Goal: Information Seeking & Learning: Learn about a topic

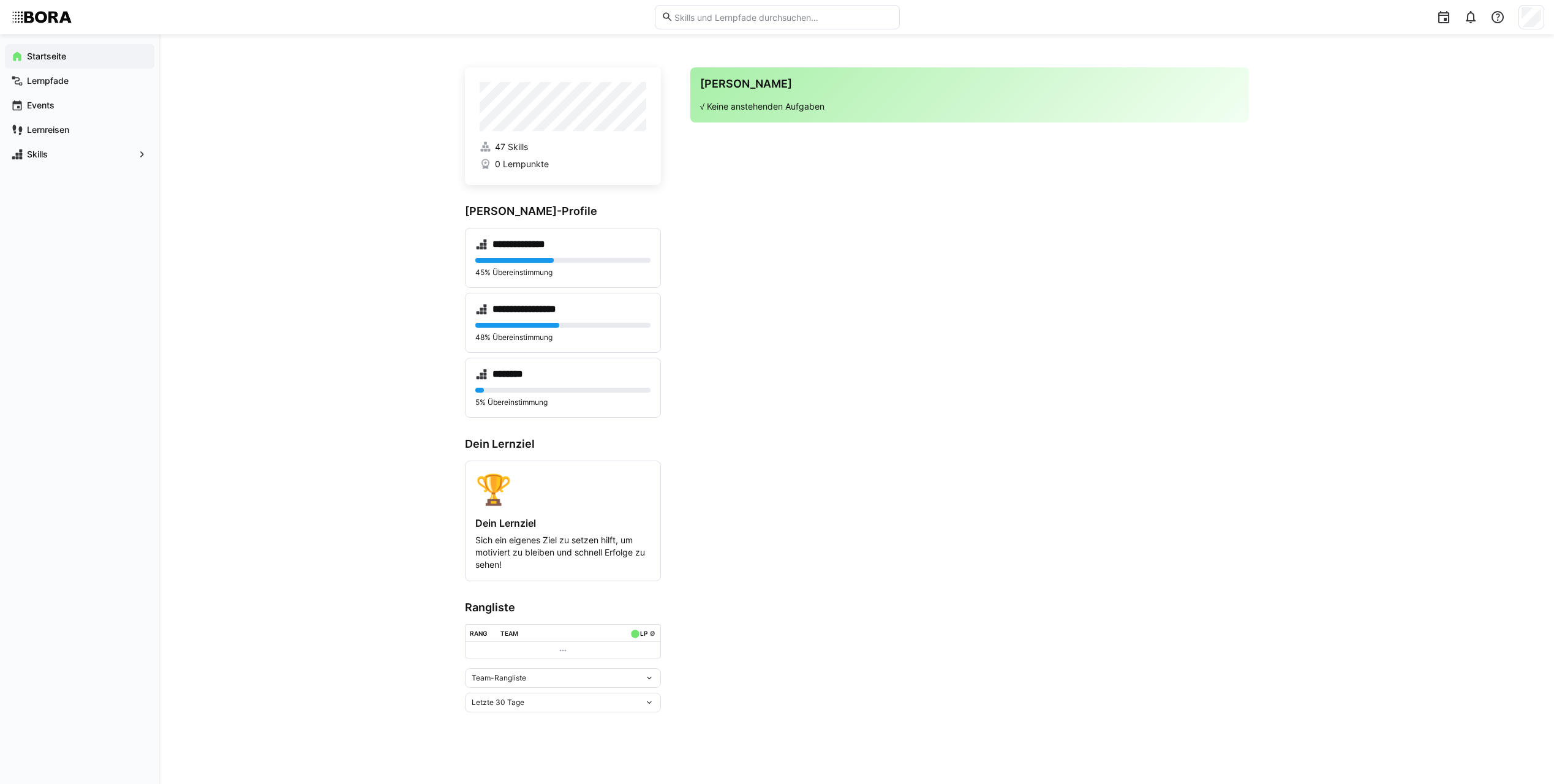
drag, startPoint x: 428, startPoint y: 278, endPoint x: 414, endPoint y: 234, distance: 46.2
click at [414, 234] on div "**********" at bounding box center [857, 409] width 1395 height 750
drag, startPoint x: 777, startPoint y: 312, endPoint x: 758, endPoint y: 271, distance: 45.2
click at [758, 271] on app-home-right "Deine Agenda √ Keine anstehenden Aufgaben" at bounding box center [970, 390] width 559 height 645
click at [580, 317] on div "**********" at bounding box center [563, 322] width 196 height 60
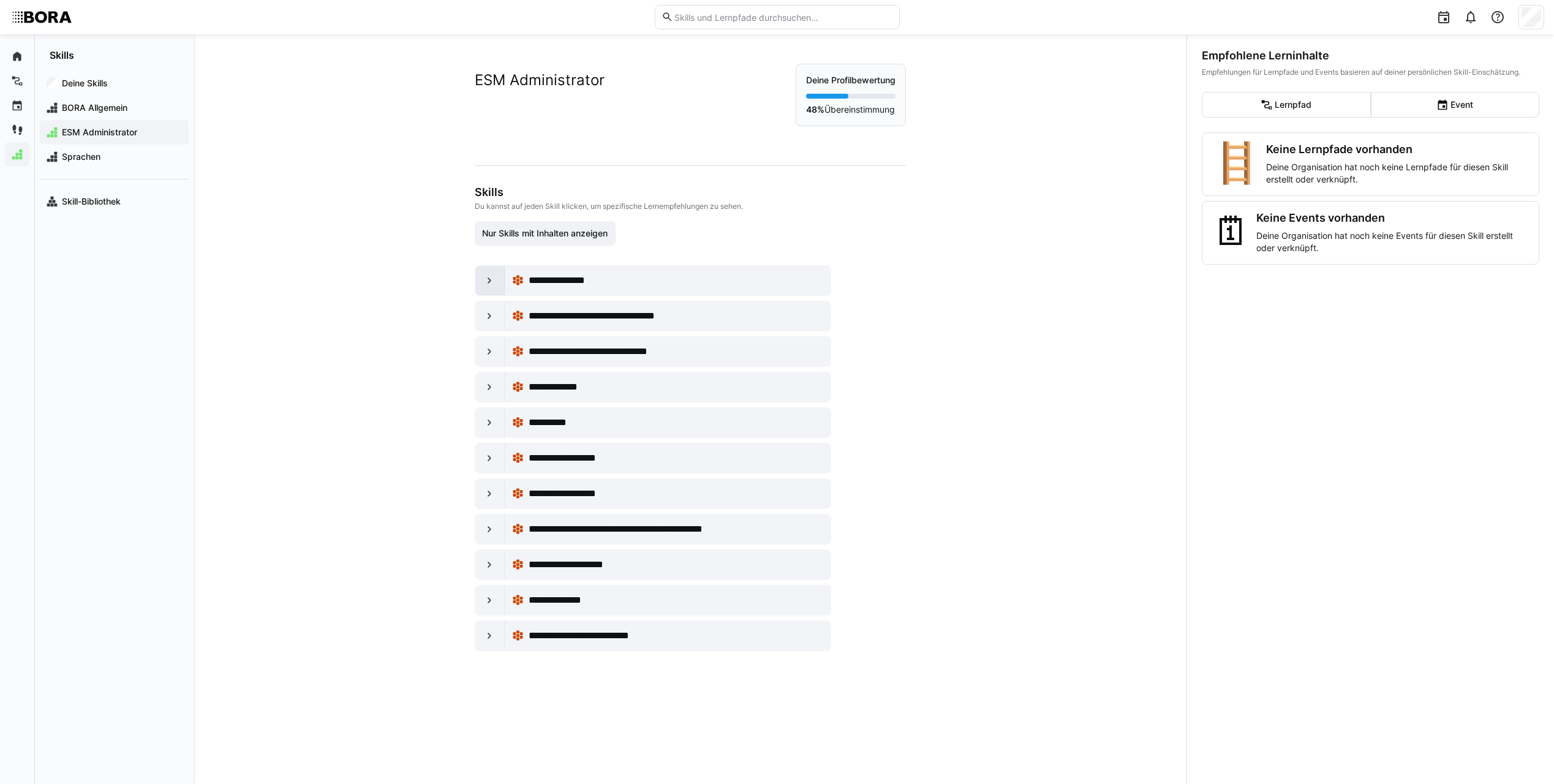
click at [486, 279] on eds-icon at bounding box center [489, 281] width 13 height 13
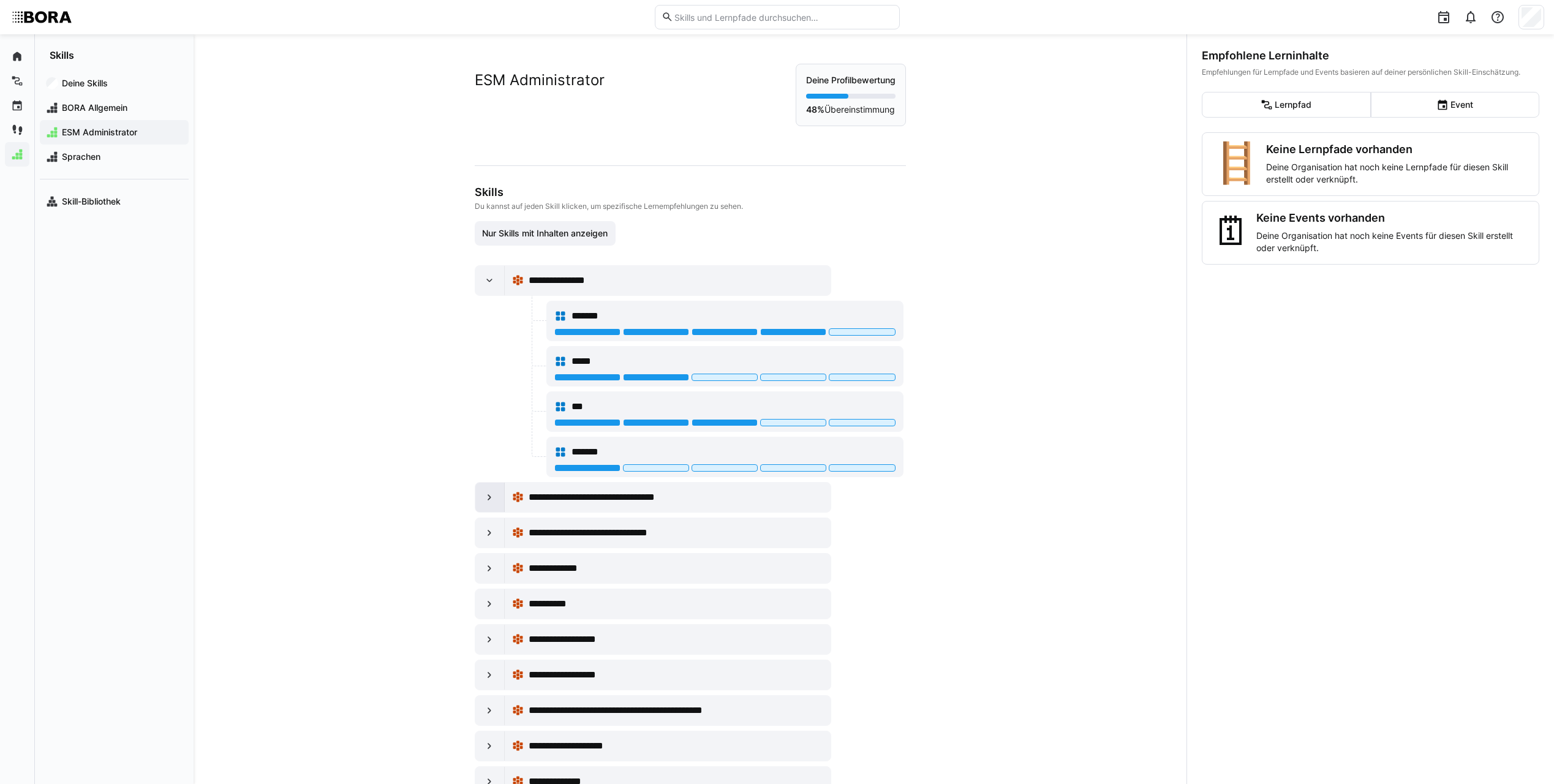
click at [498, 506] on div at bounding box center [490, 497] width 29 height 29
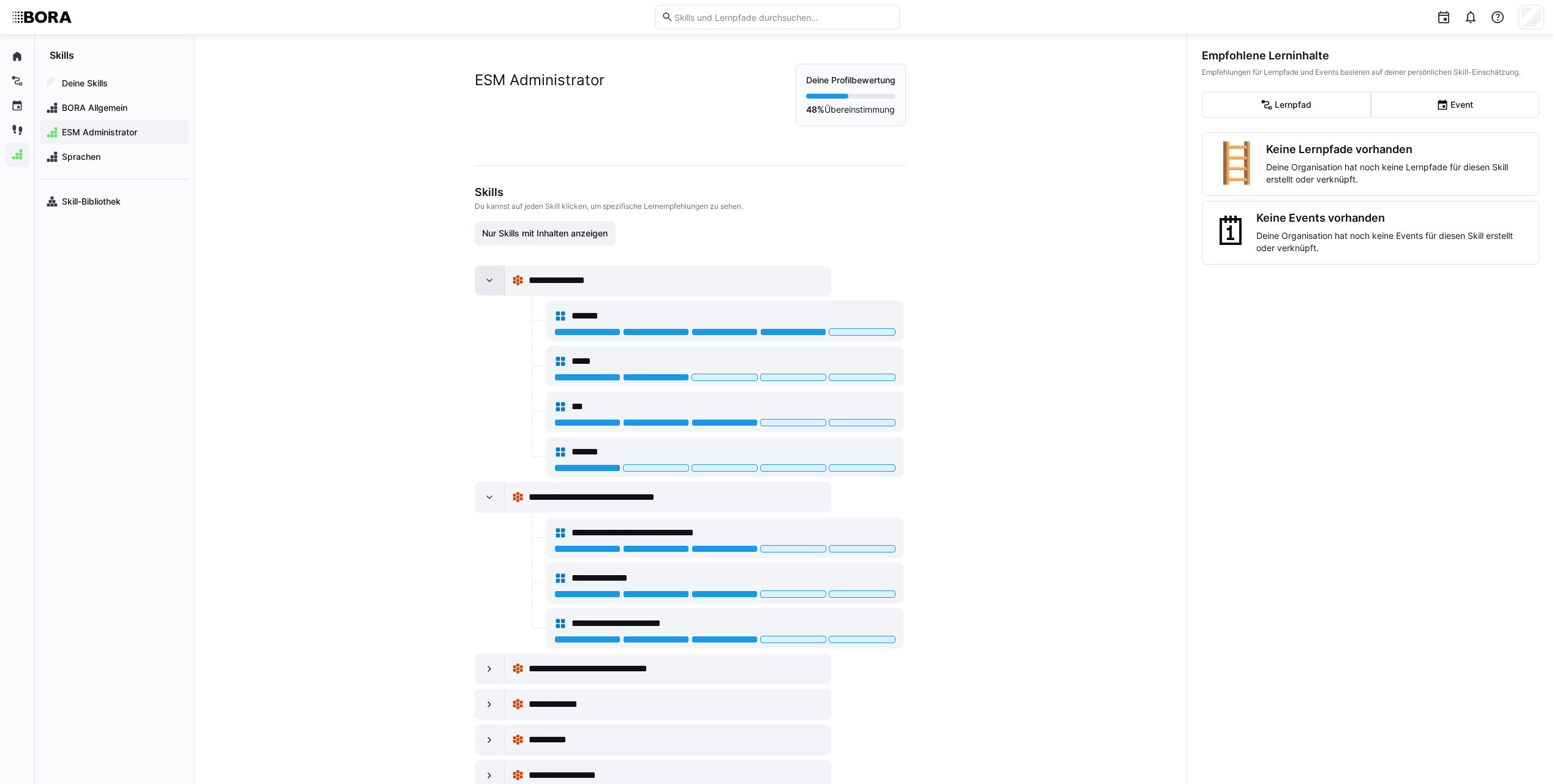
click at [485, 284] on eds-icon at bounding box center [489, 281] width 13 height 13
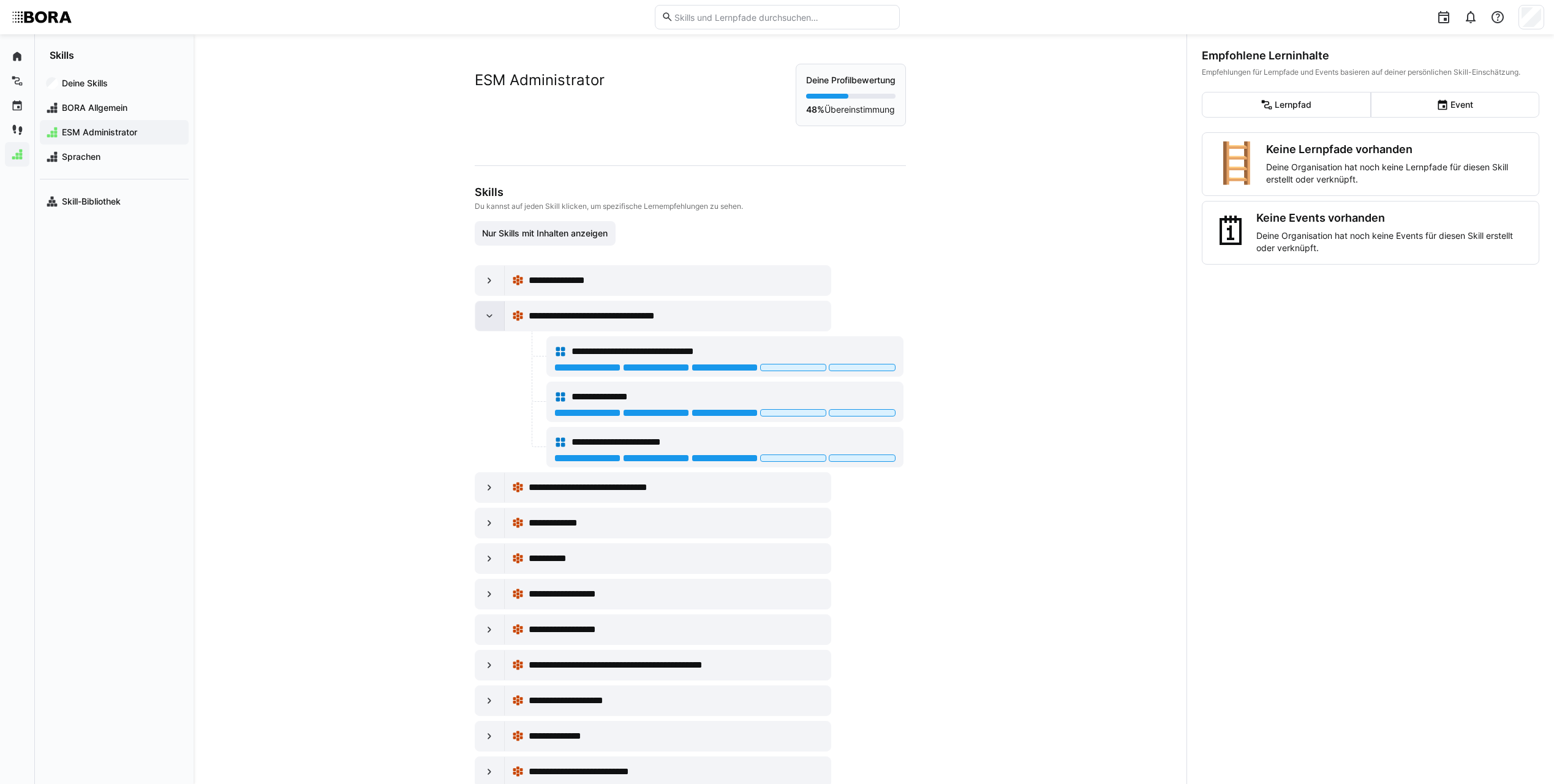
click at [478, 316] on div at bounding box center [490, 316] width 29 height 29
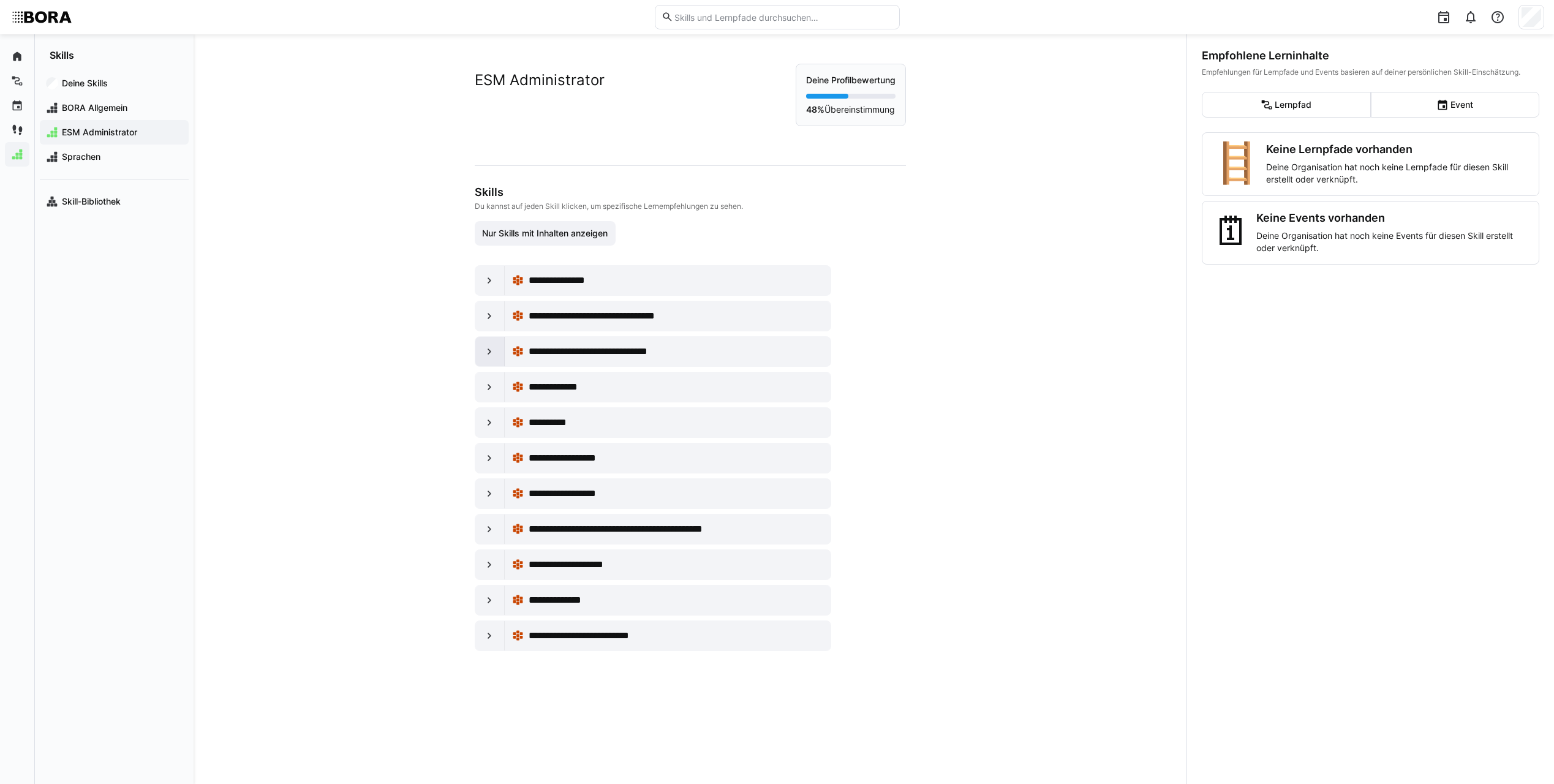
click at [483, 347] on eds-icon at bounding box center [489, 351] width 13 height 13
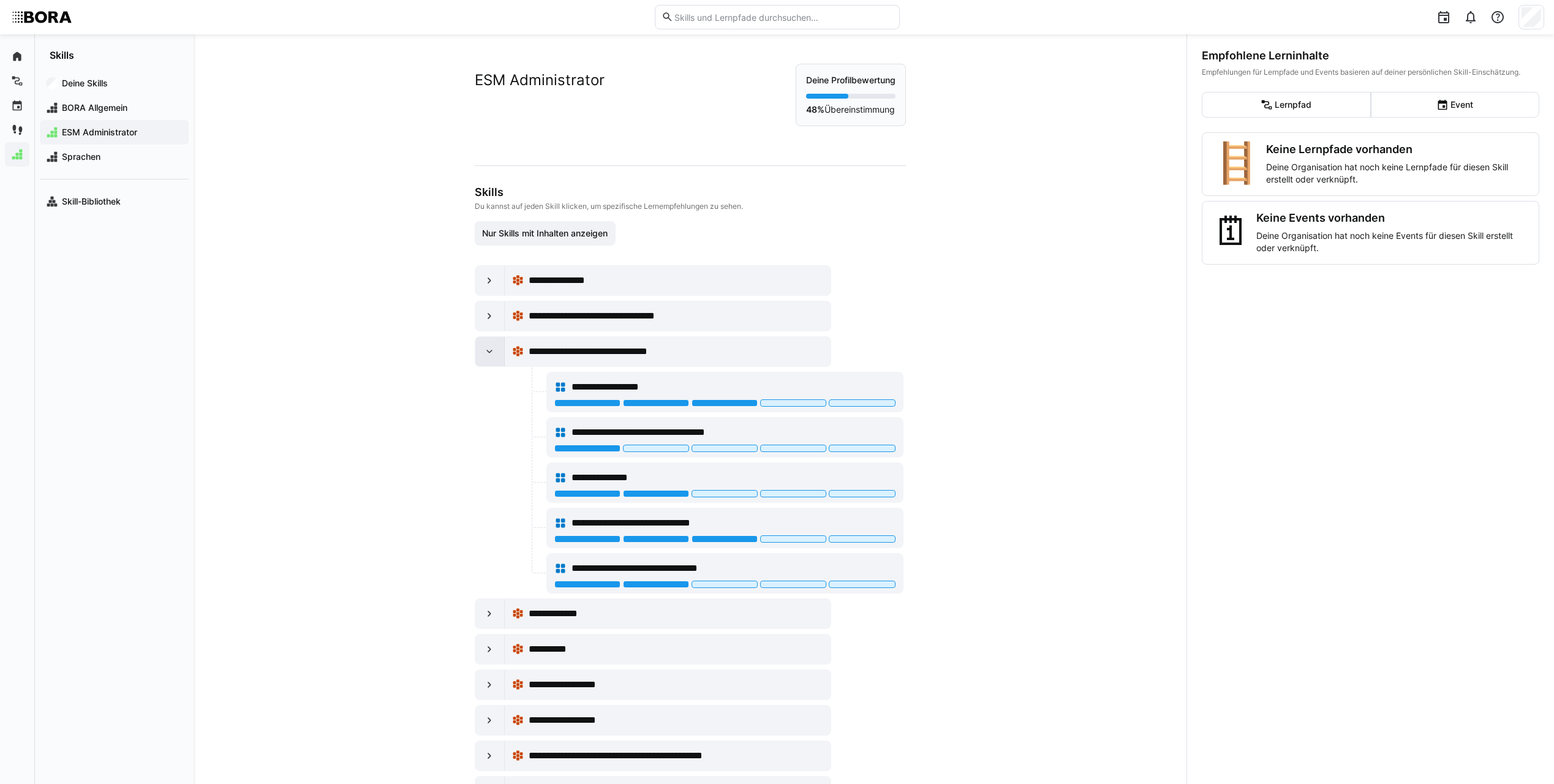
click at [483, 347] on eds-icon at bounding box center [489, 351] width 13 height 13
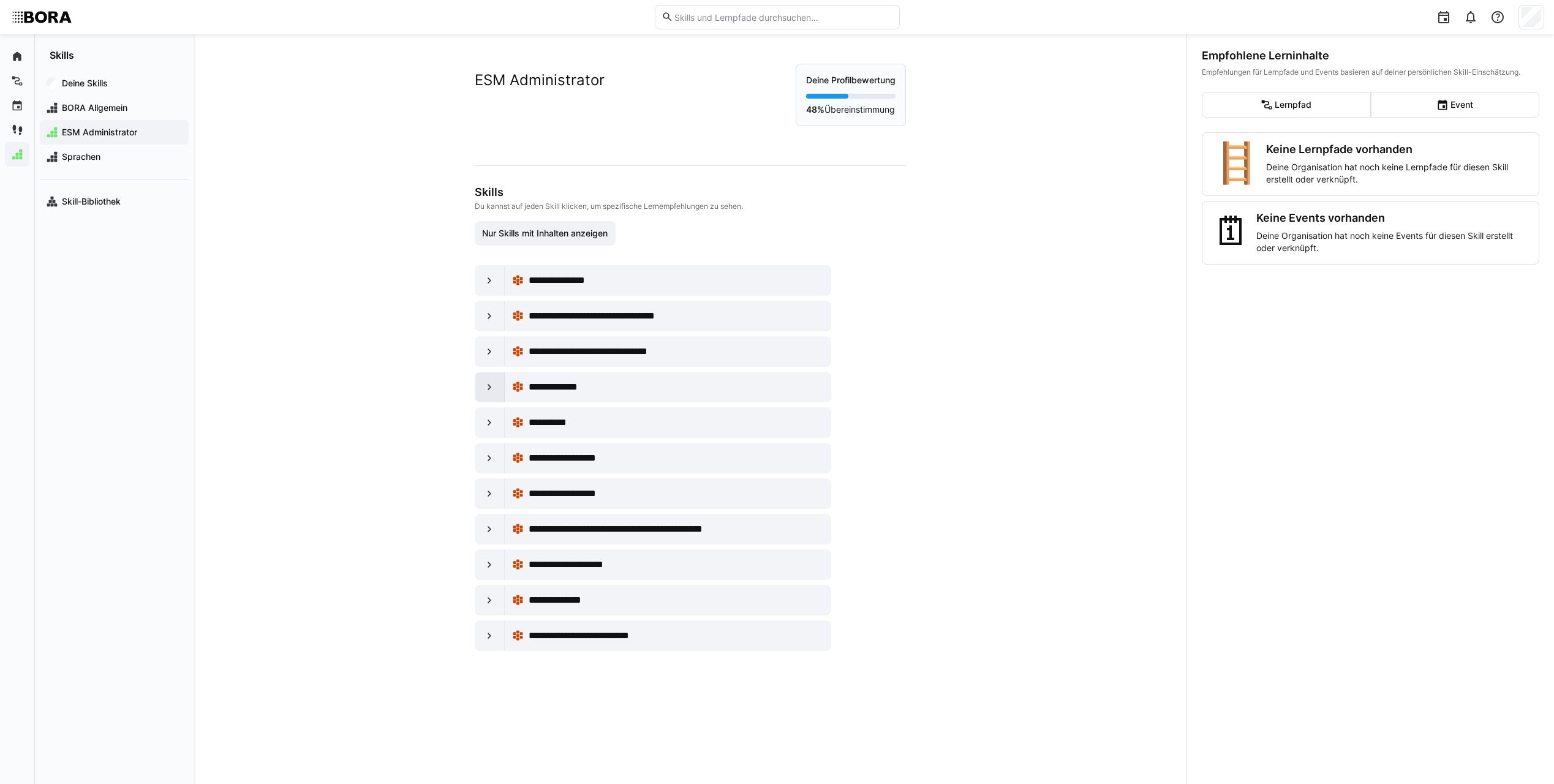
click at [490, 394] on div at bounding box center [490, 387] width 29 height 29
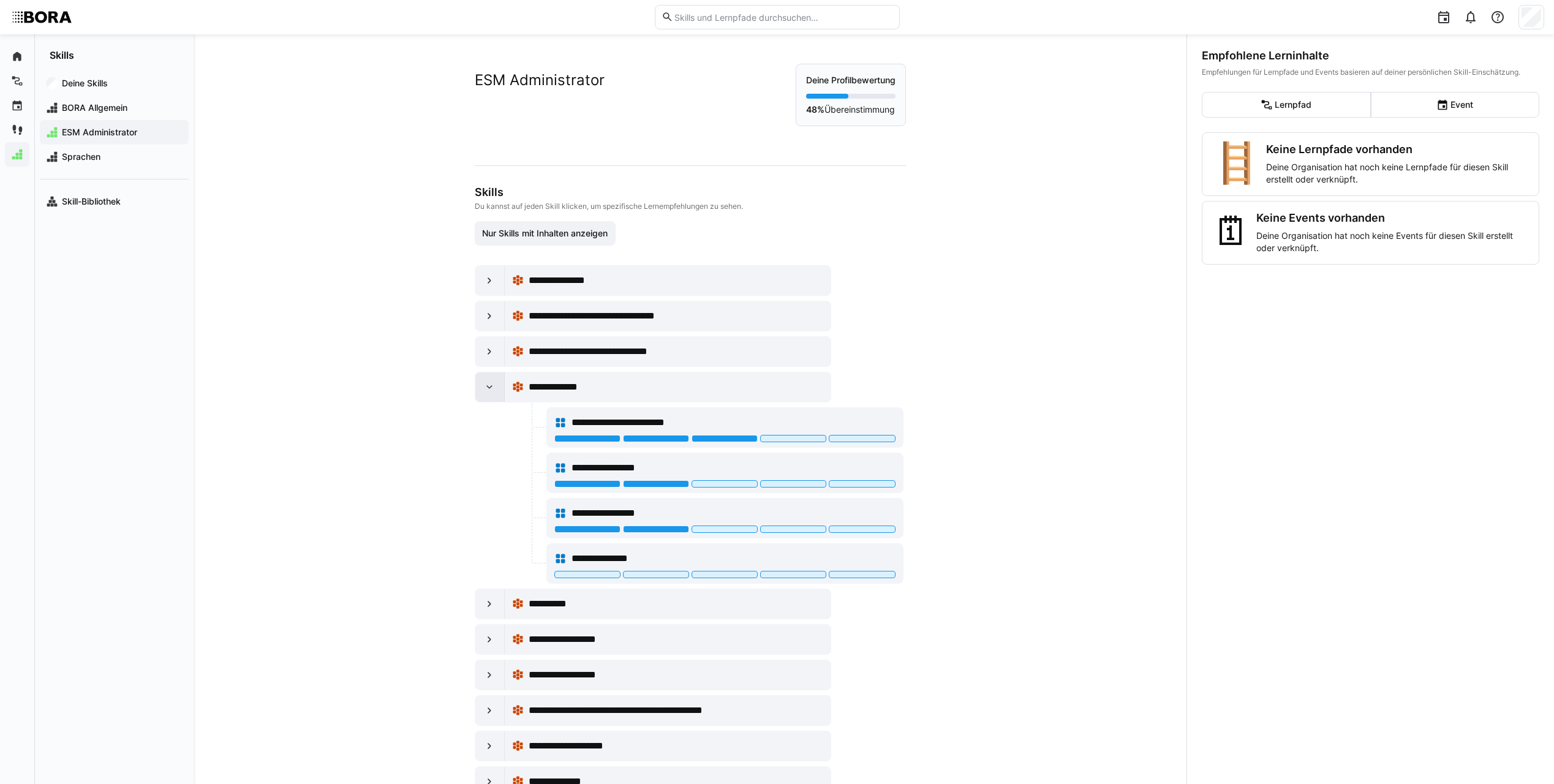
click at [490, 394] on div at bounding box center [490, 387] width 29 height 29
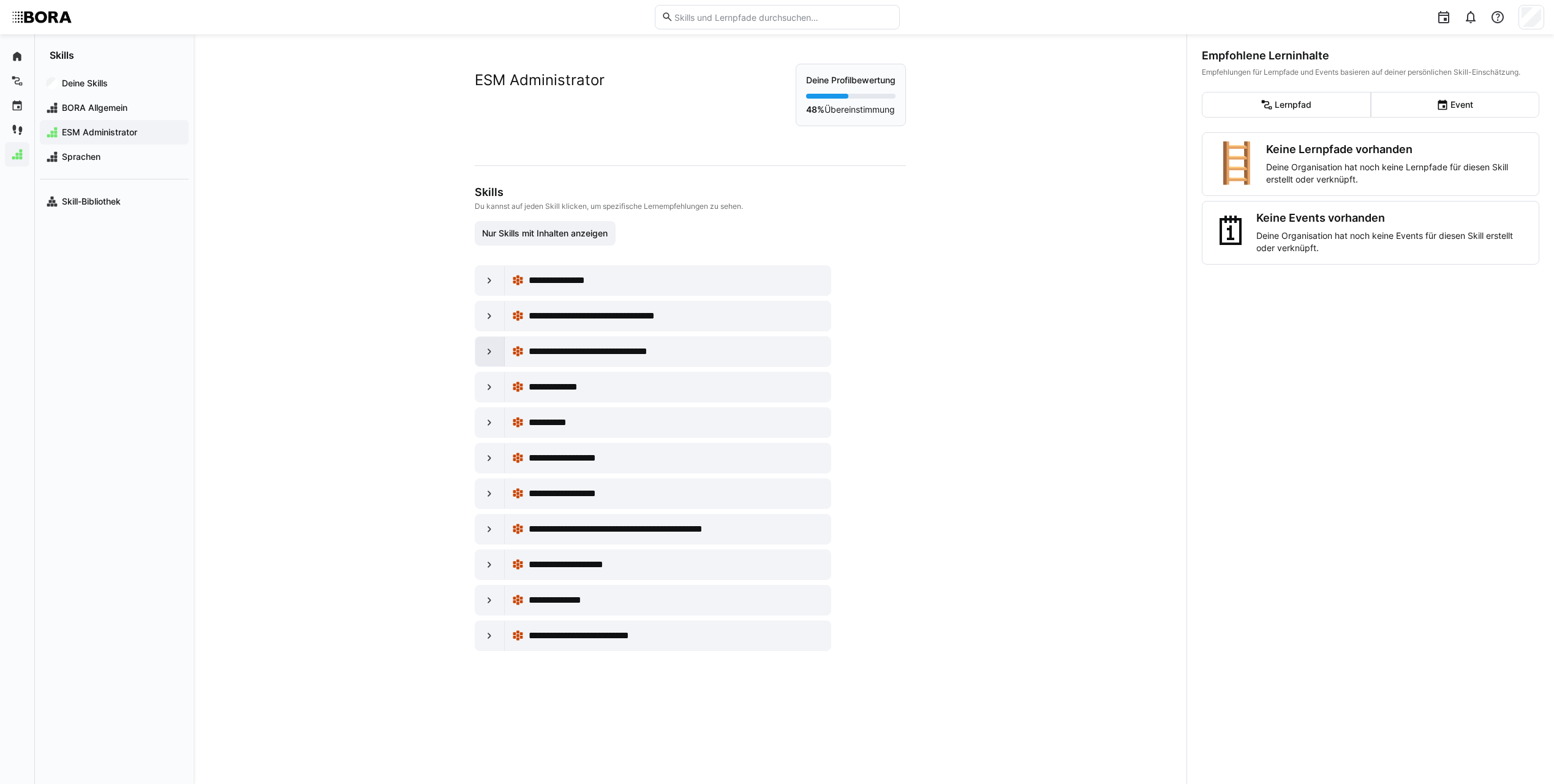
click at [490, 347] on eds-icon at bounding box center [489, 351] width 13 height 13
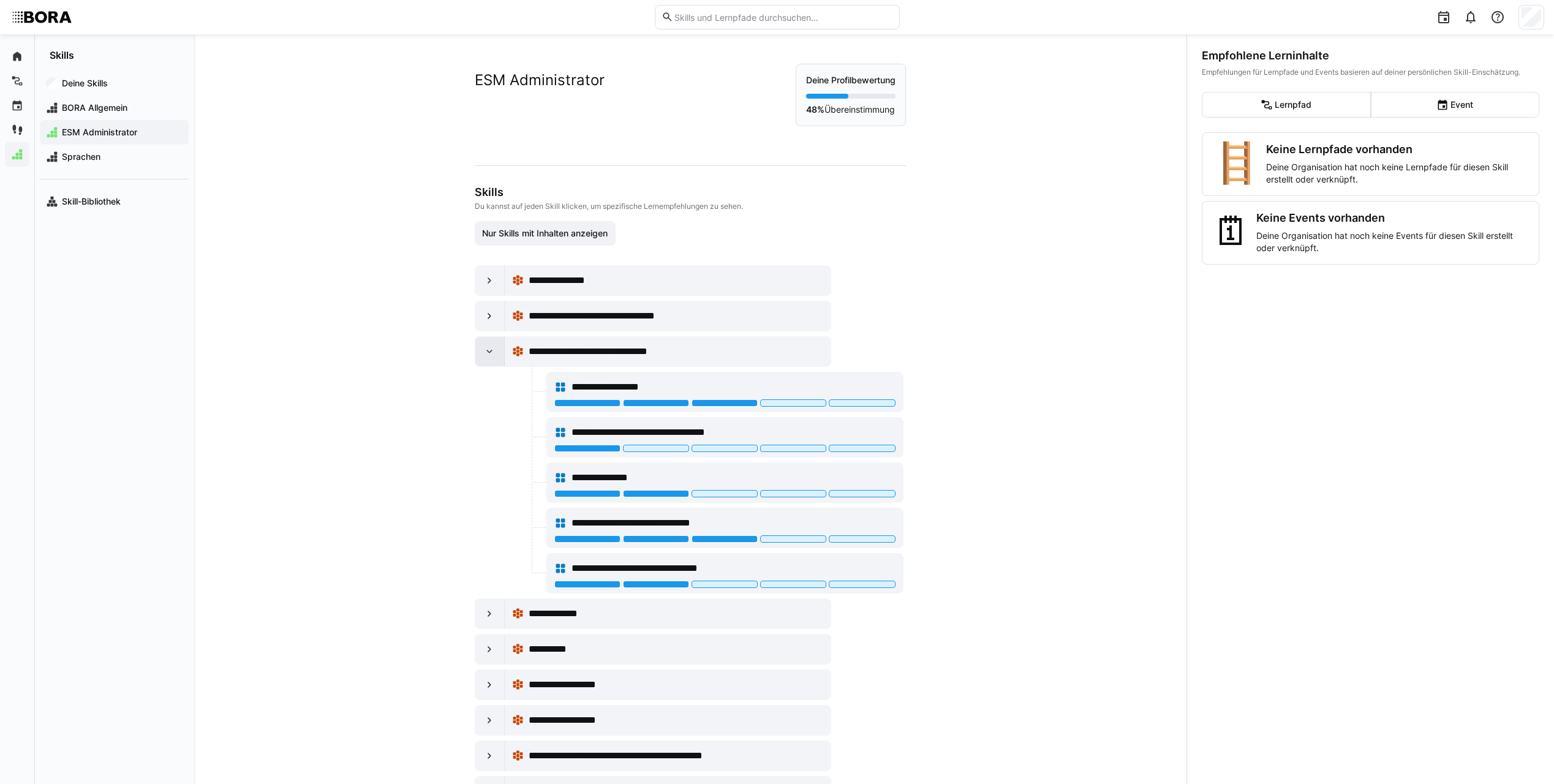
click at [487, 345] on div at bounding box center [490, 351] width 29 height 29
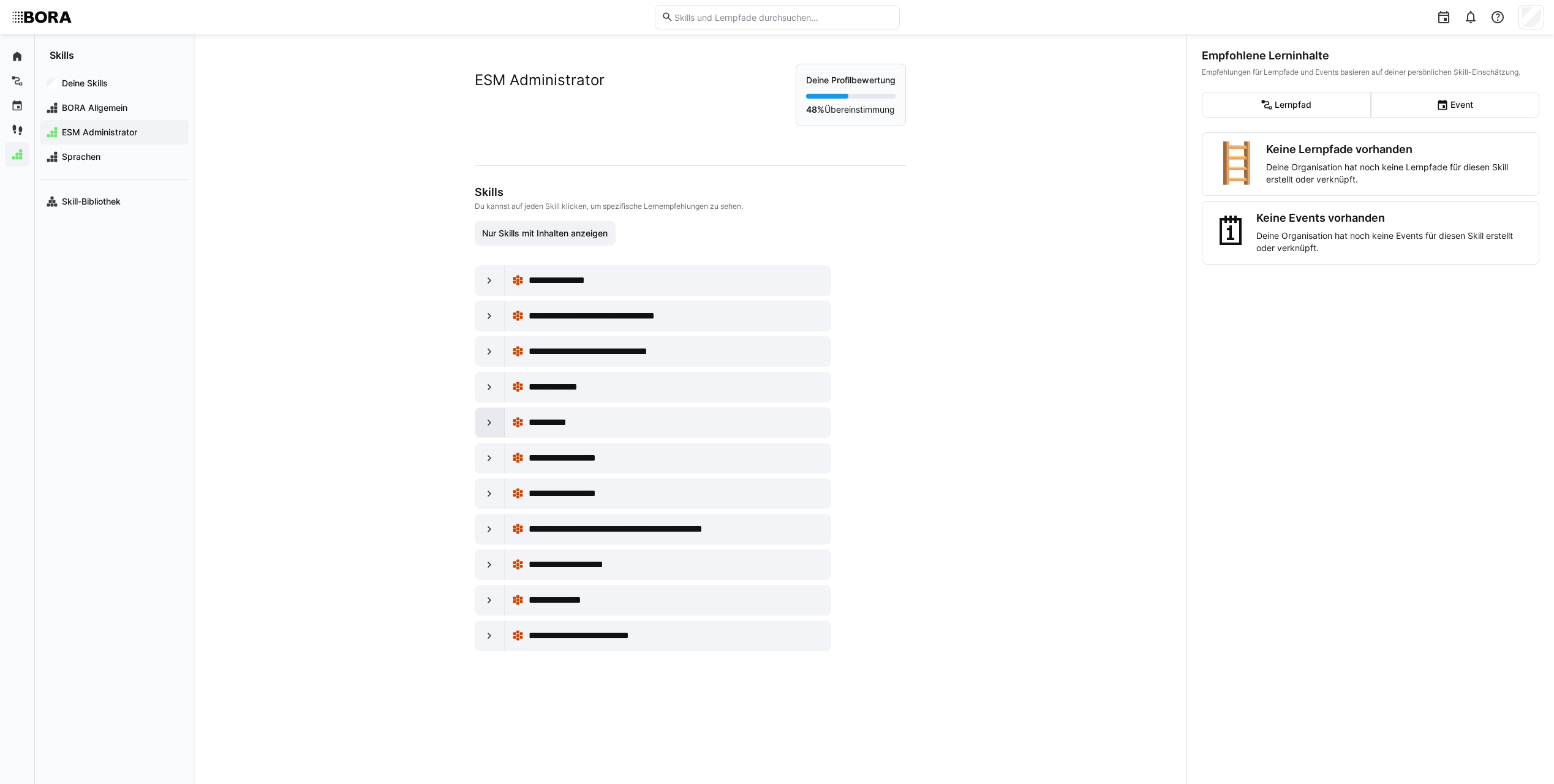
click at [498, 420] on div at bounding box center [490, 422] width 29 height 29
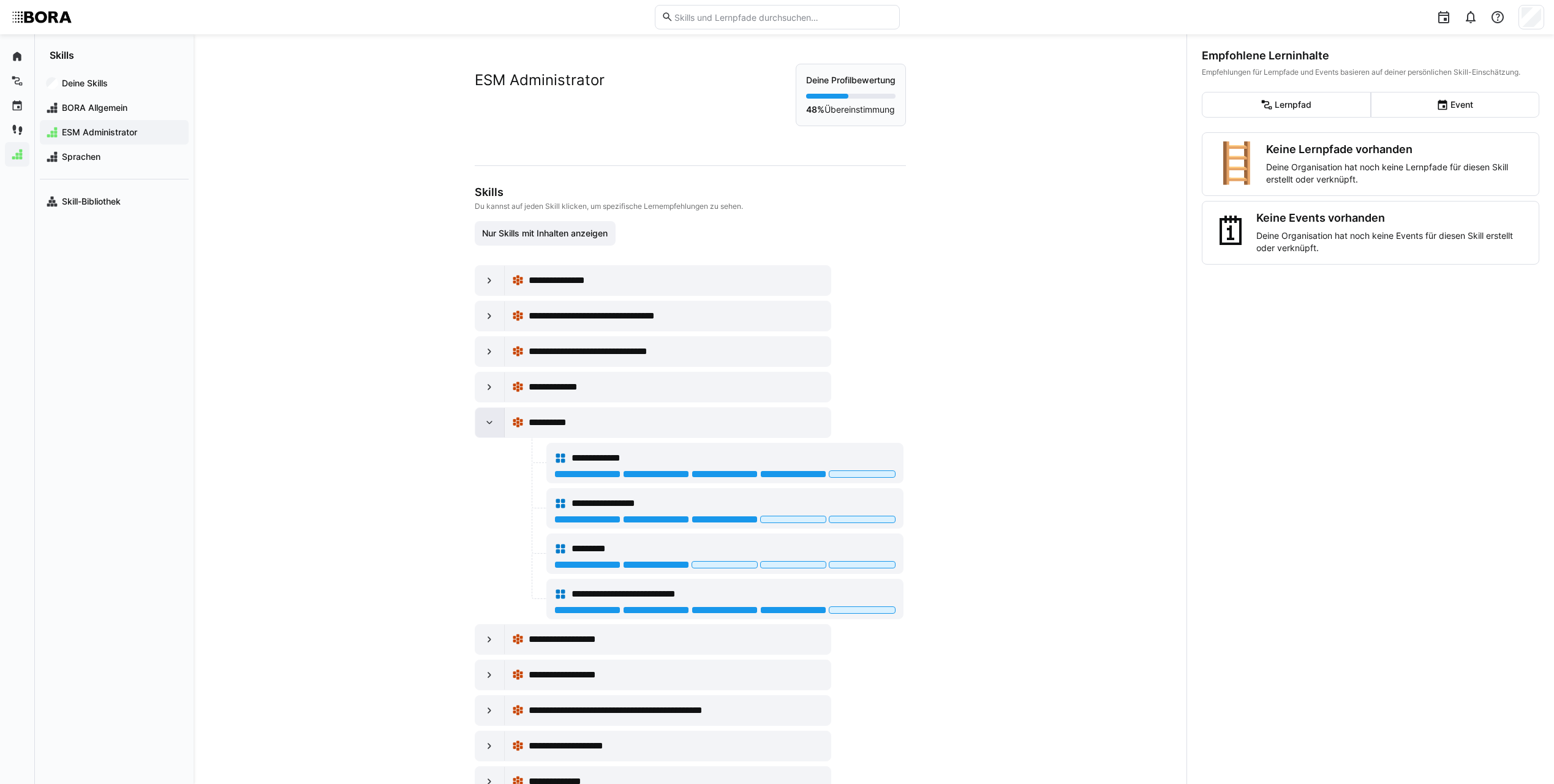
click at [494, 420] on div at bounding box center [490, 422] width 29 height 29
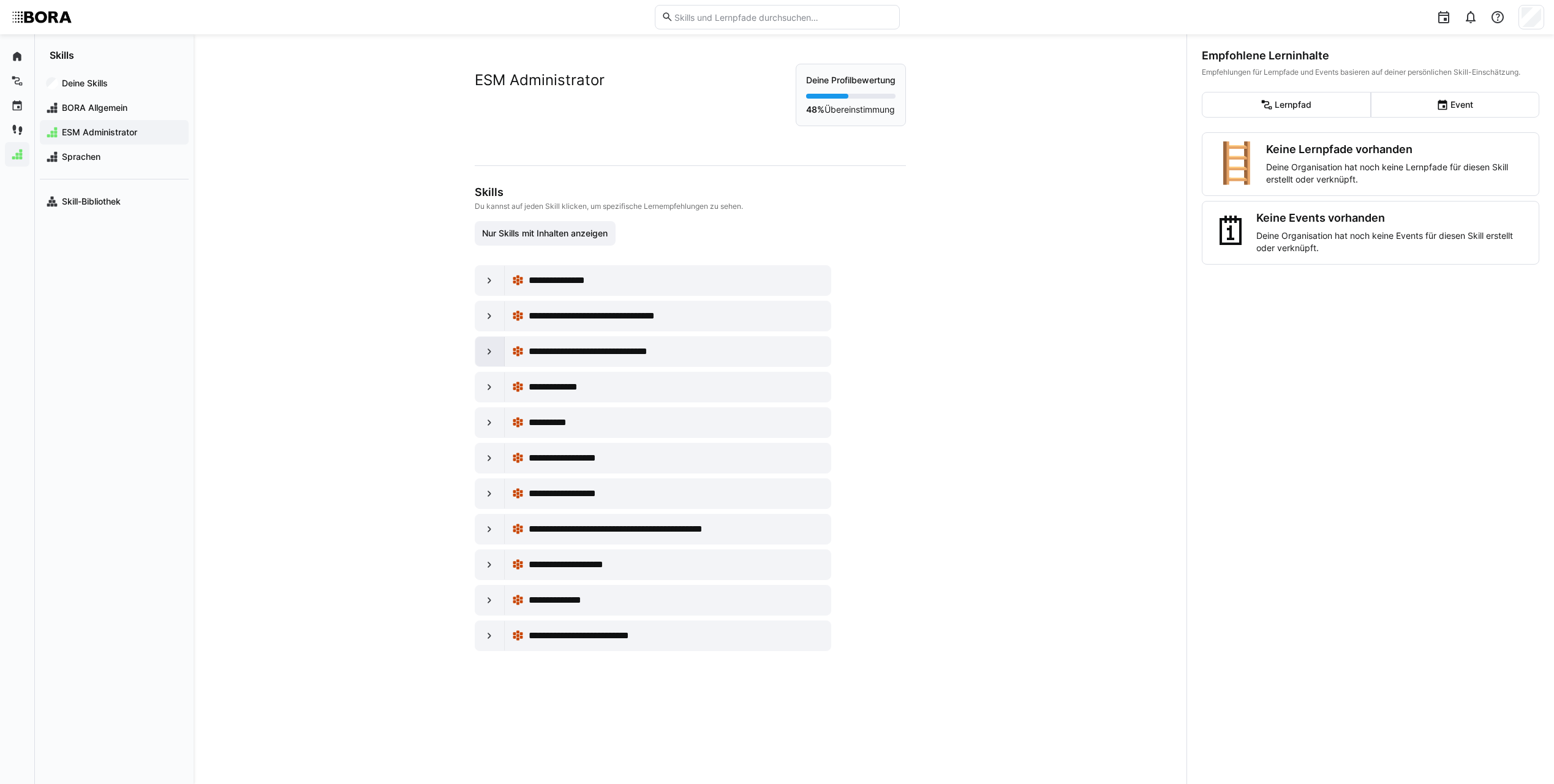
click at [490, 350] on eds-icon at bounding box center [489, 351] width 13 height 13
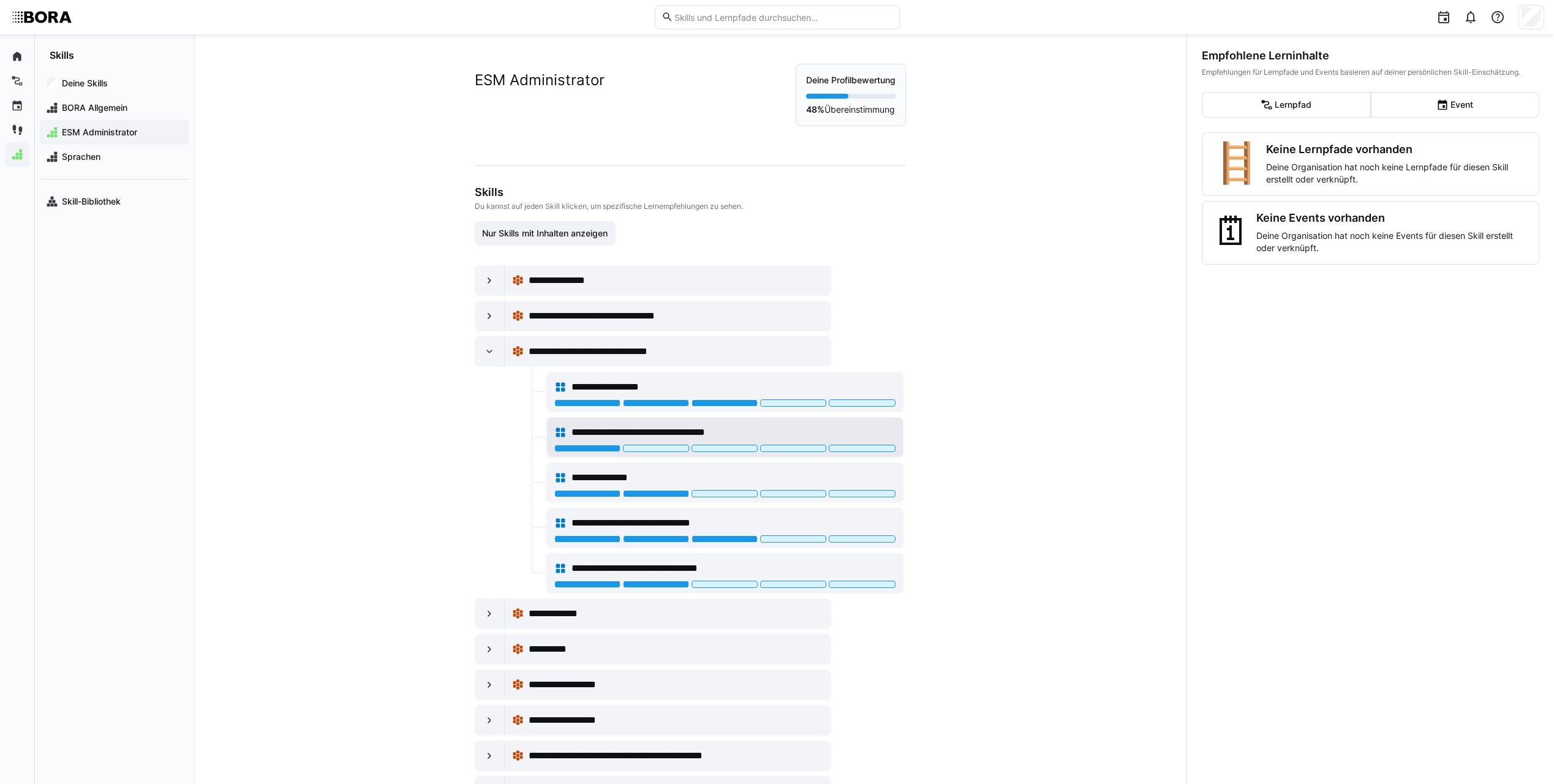
click at [793, 425] on div "**********" at bounding box center [734, 432] width 324 height 15
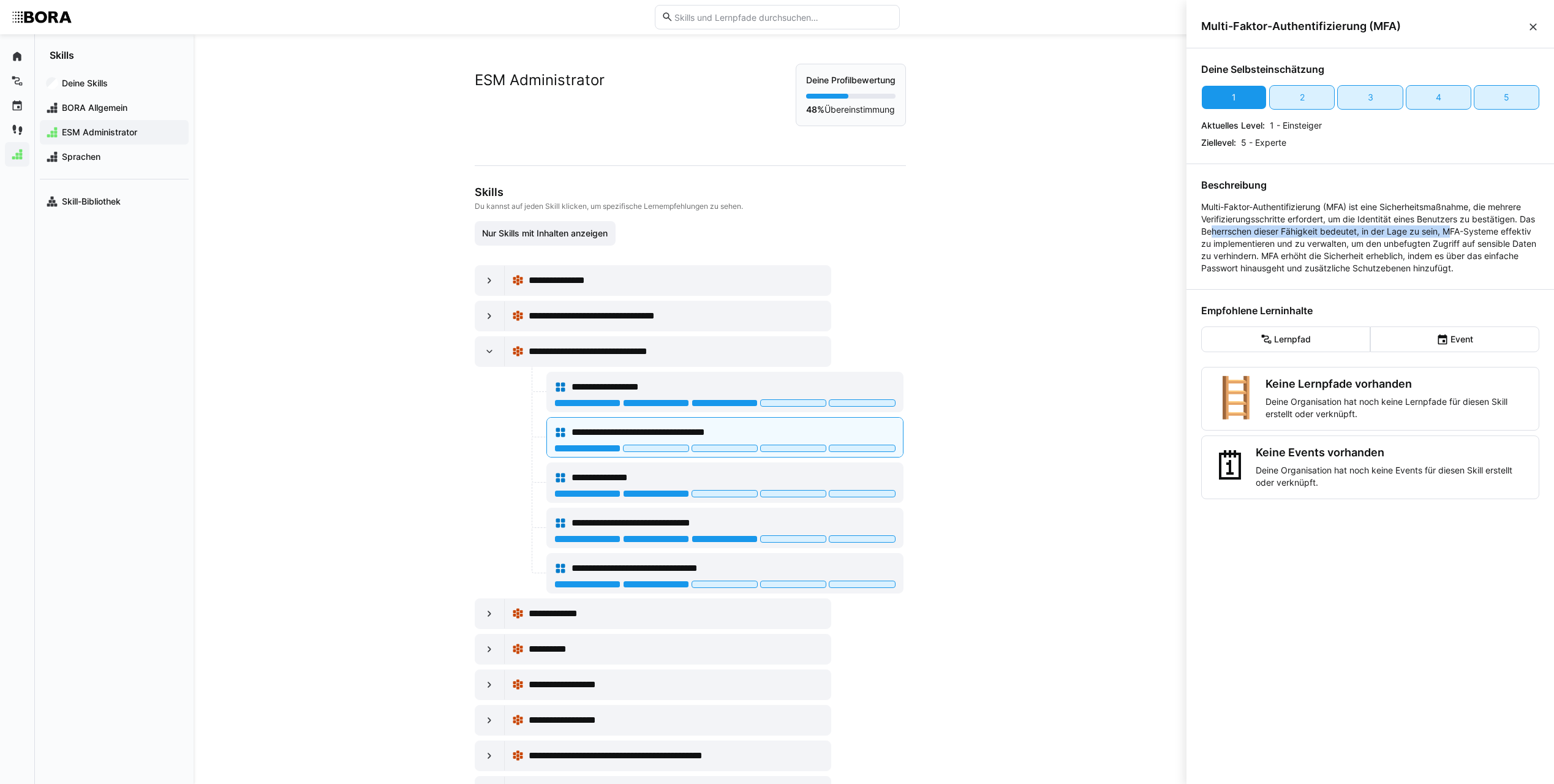
drag, startPoint x: 1228, startPoint y: 231, endPoint x: 1469, endPoint y: 232, distance: 241.0
click at [1469, 232] on p "Multi-Faktor-Authentifizierung (MFA) ist eine Sicherheitsmaßnahme, die mehrere …" at bounding box center [1370, 238] width 338 height 73
click at [1471, 233] on p "Multi-Faktor-Authentifizierung (MFA) ist eine Sicherheitsmaßnahme, die mehrere …" at bounding box center [1370, 238] width 338 height 73
drag, startPoint x: 1232, startPoint y: 243, endPoint x: 1406, endPoint y: 241, distance: 174.0
click at [1406, 241] on p "Multi-Faktor-Authentifizierung (MFA) ist eine Sicherheitsmaßnahme, die mehrere …" at bounding box center [1370, 238] width 338 height 73
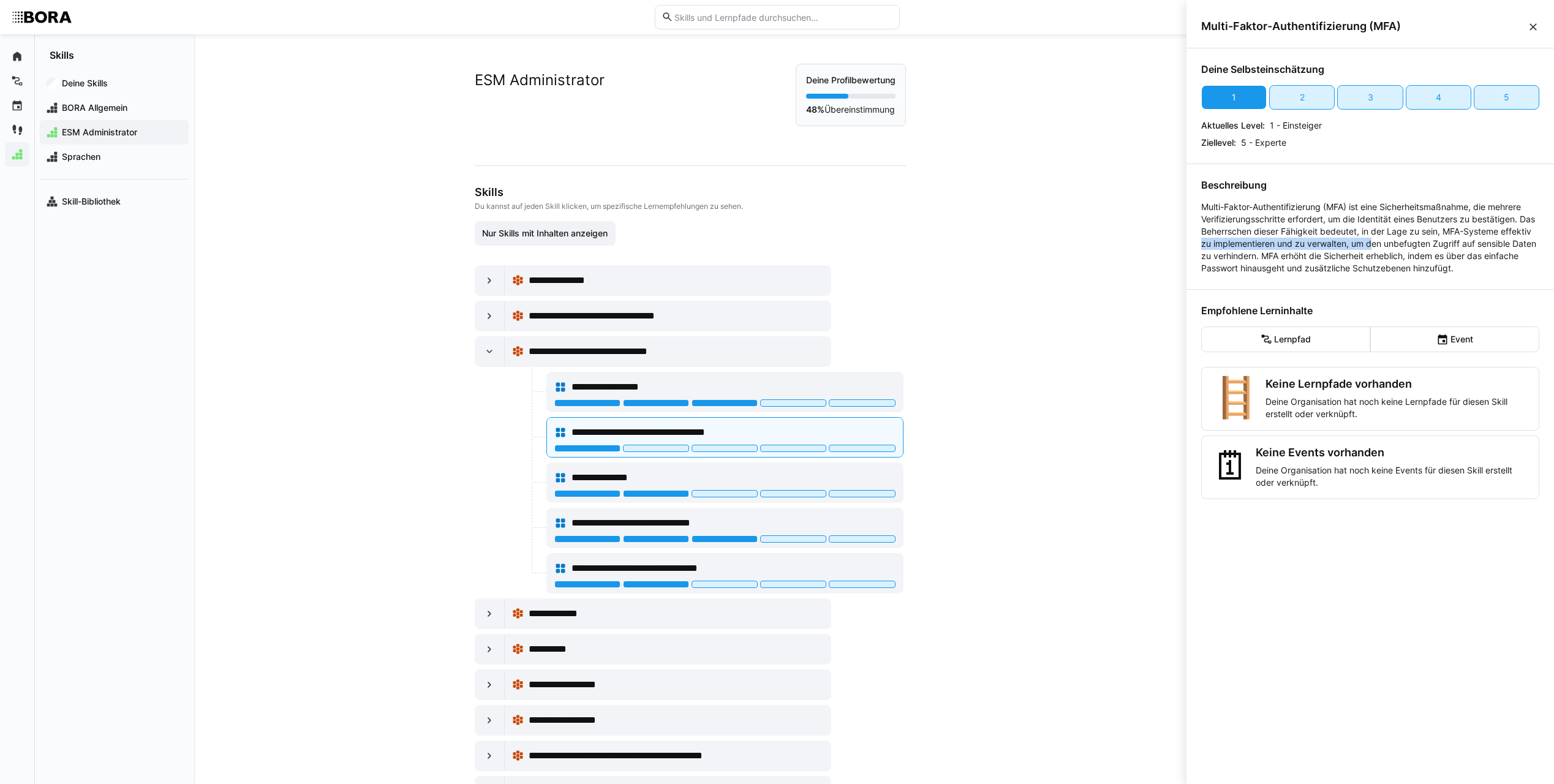
click at [1408, 241] on p "Multi-Faktor-Authentifizierung (MFA) ist eine Sicherheitsmaßnahme, die mehrere …" at bounding box center [1370, 238] width 338 height 73
click at [1355, 253] on p "Multi-Faktor-Authentifizierung (MFA) ist eine Sicherheitsmaßnahme, die mehrere …" at bounding box center [1370, 238] width 338 height 73
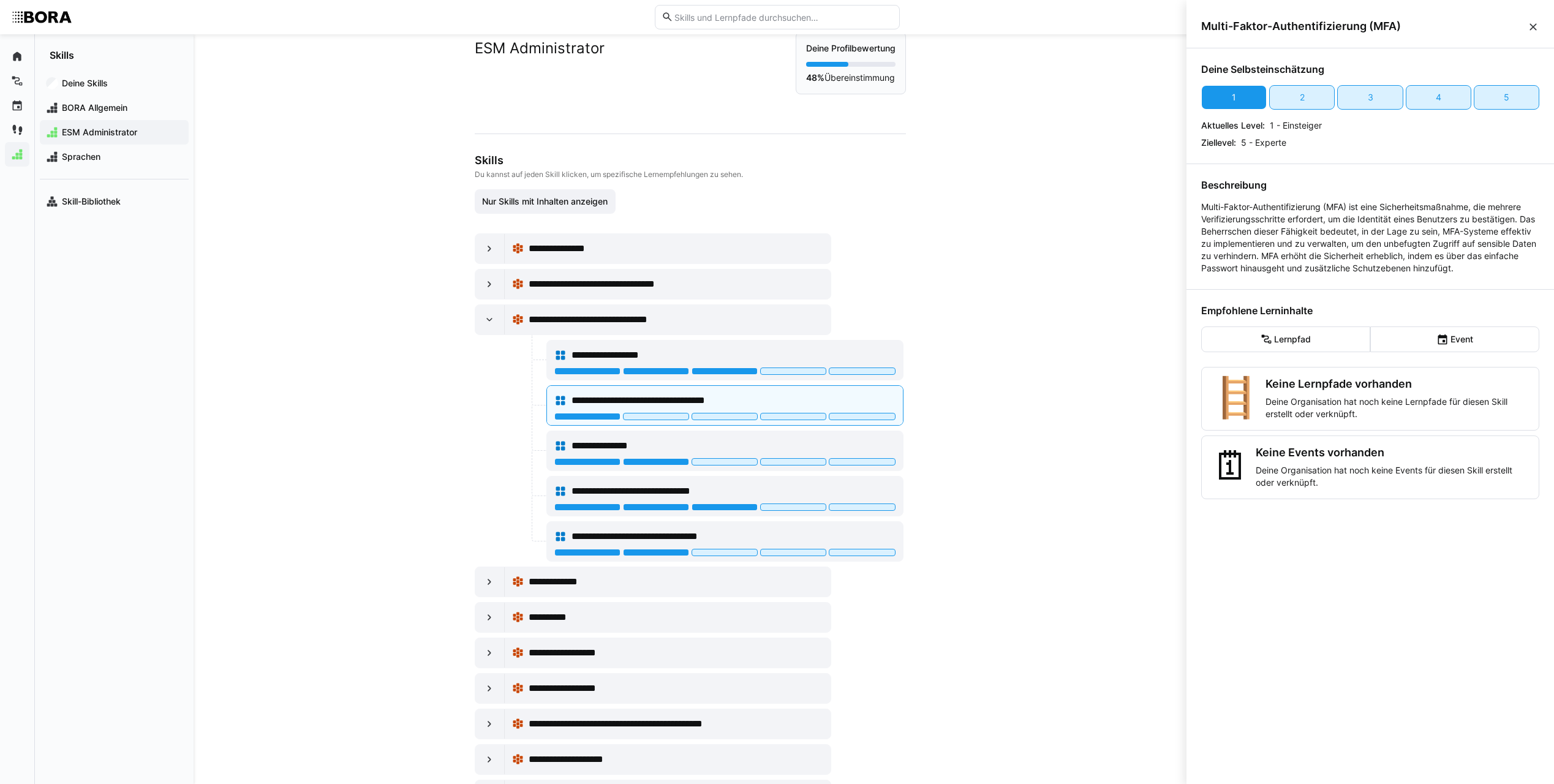
scroll to position [62, 0]
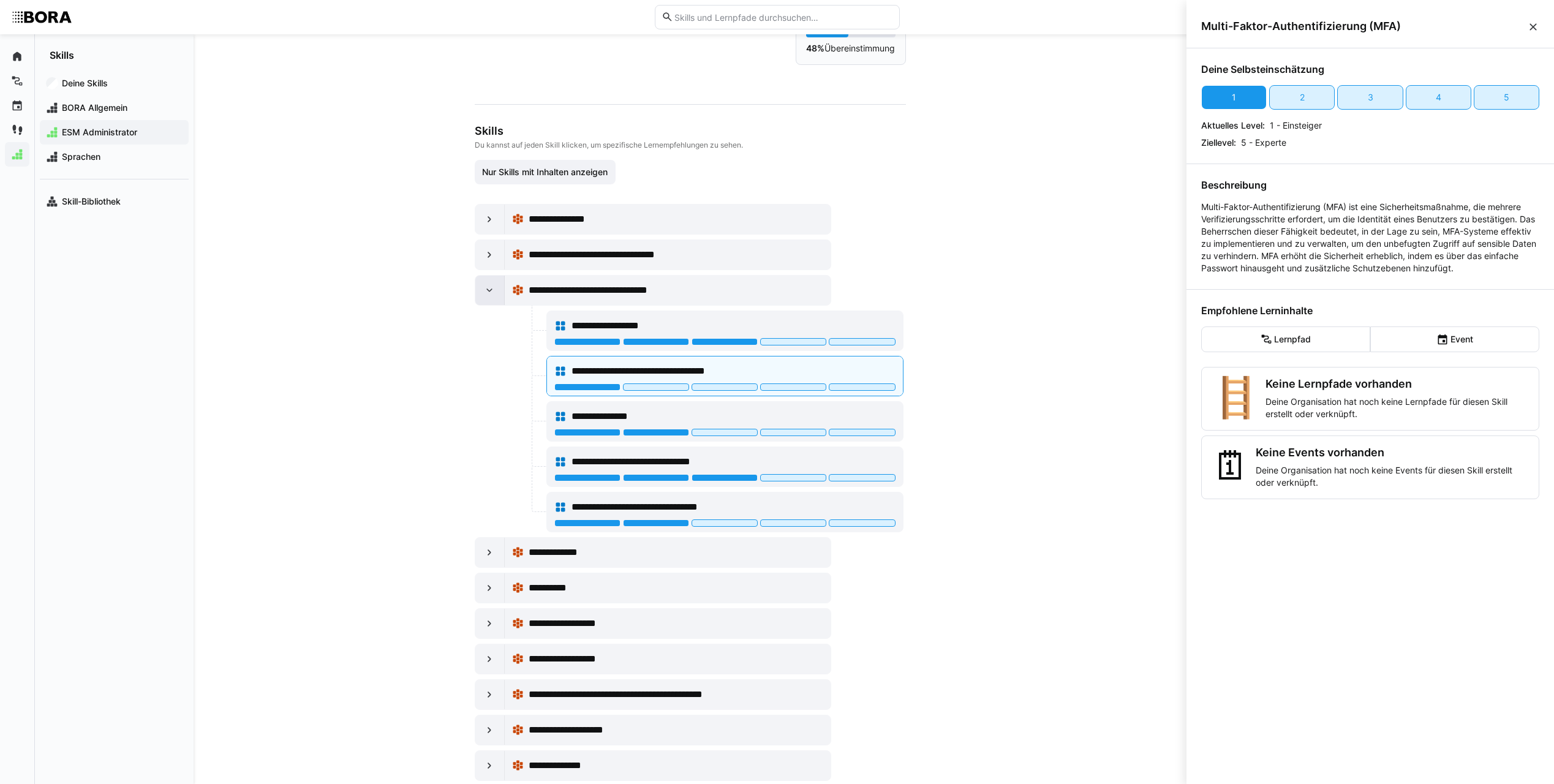
click at [486, 289] on eds-icon at bounding box center [489, 290] width 13 height 13
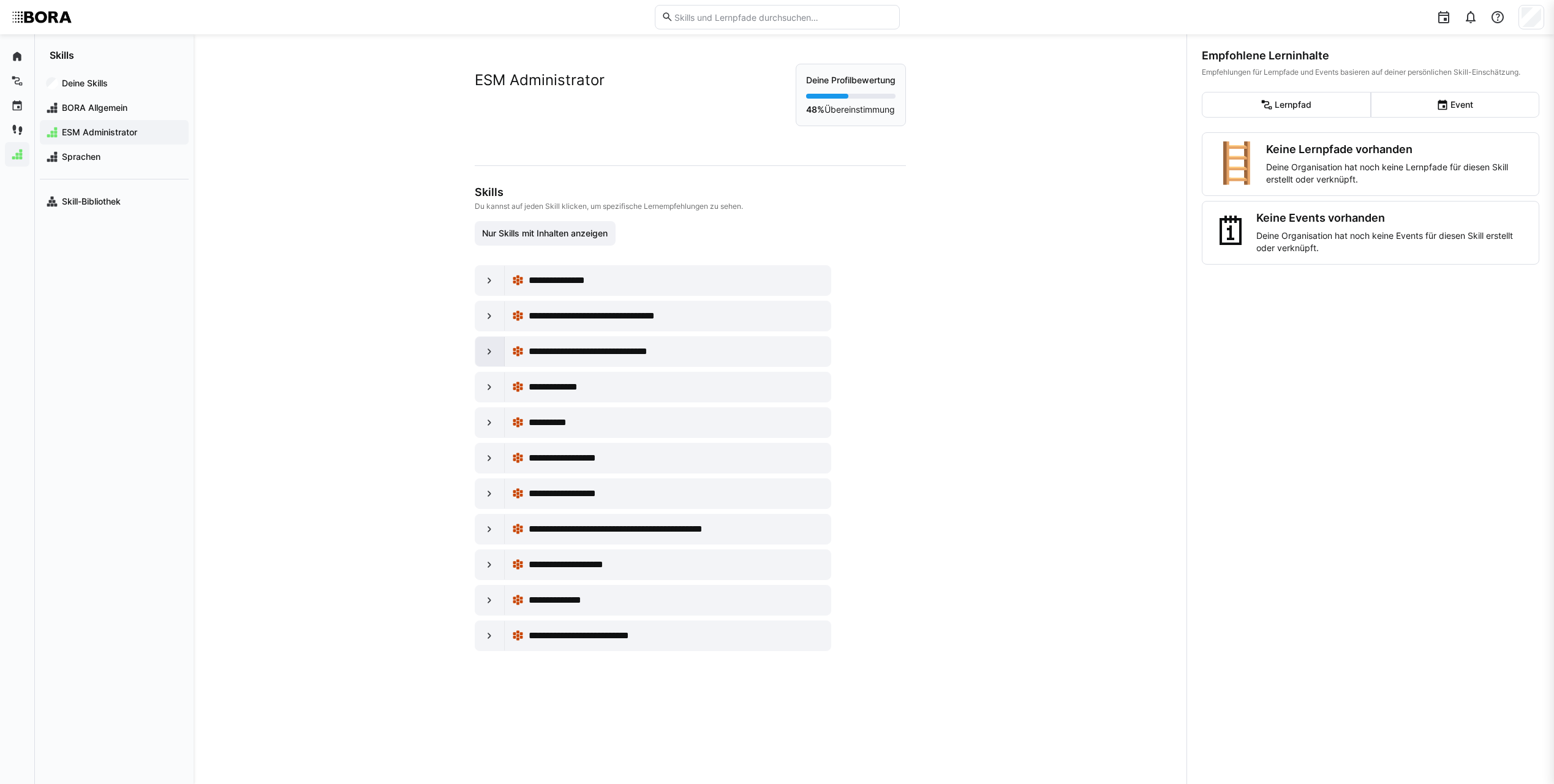
scroll to position [0, 0]
click at [482, 416] on div at bounding box center [490, 422] width 29 height 29
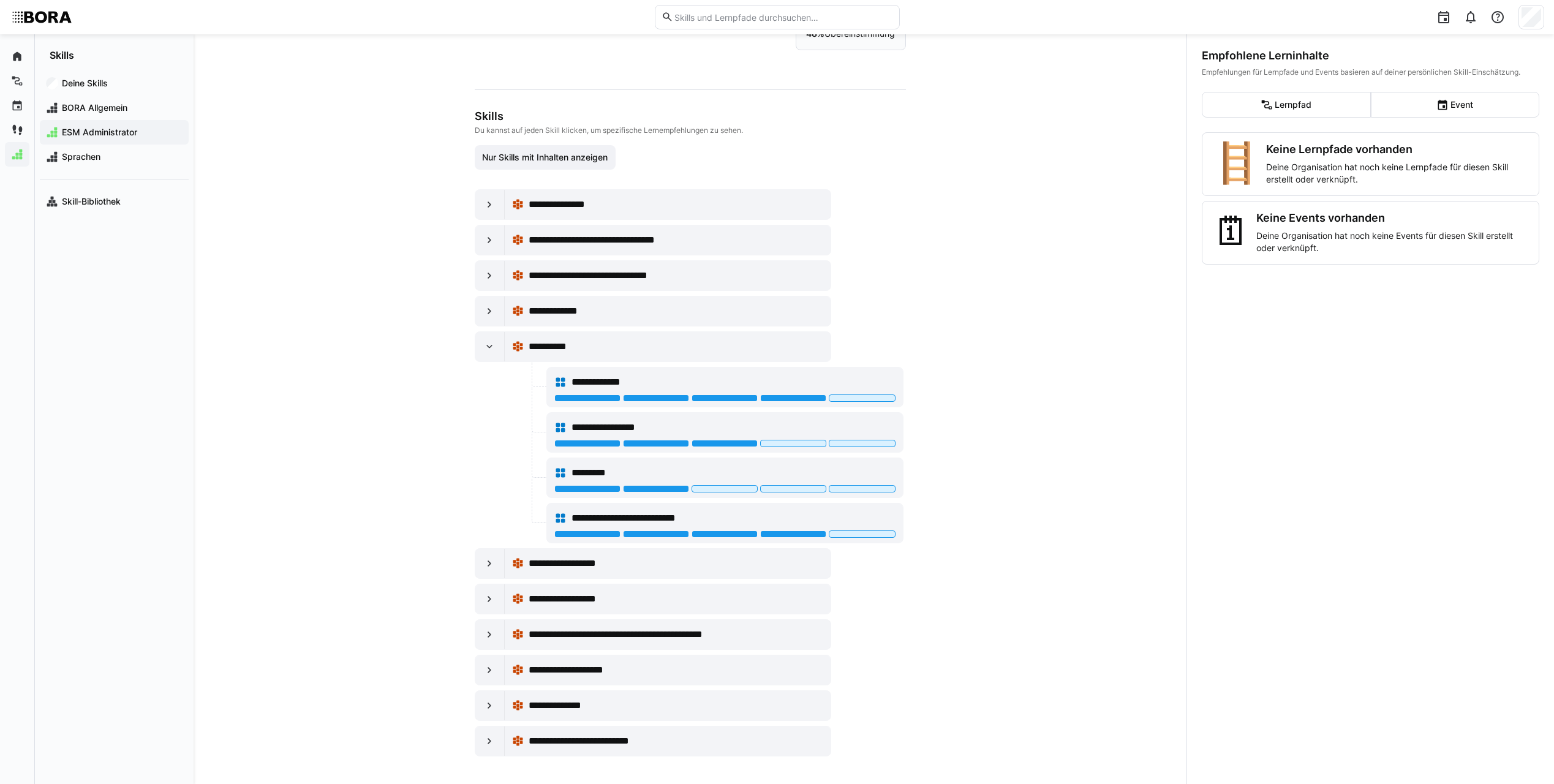
scroll to position [78, 0]
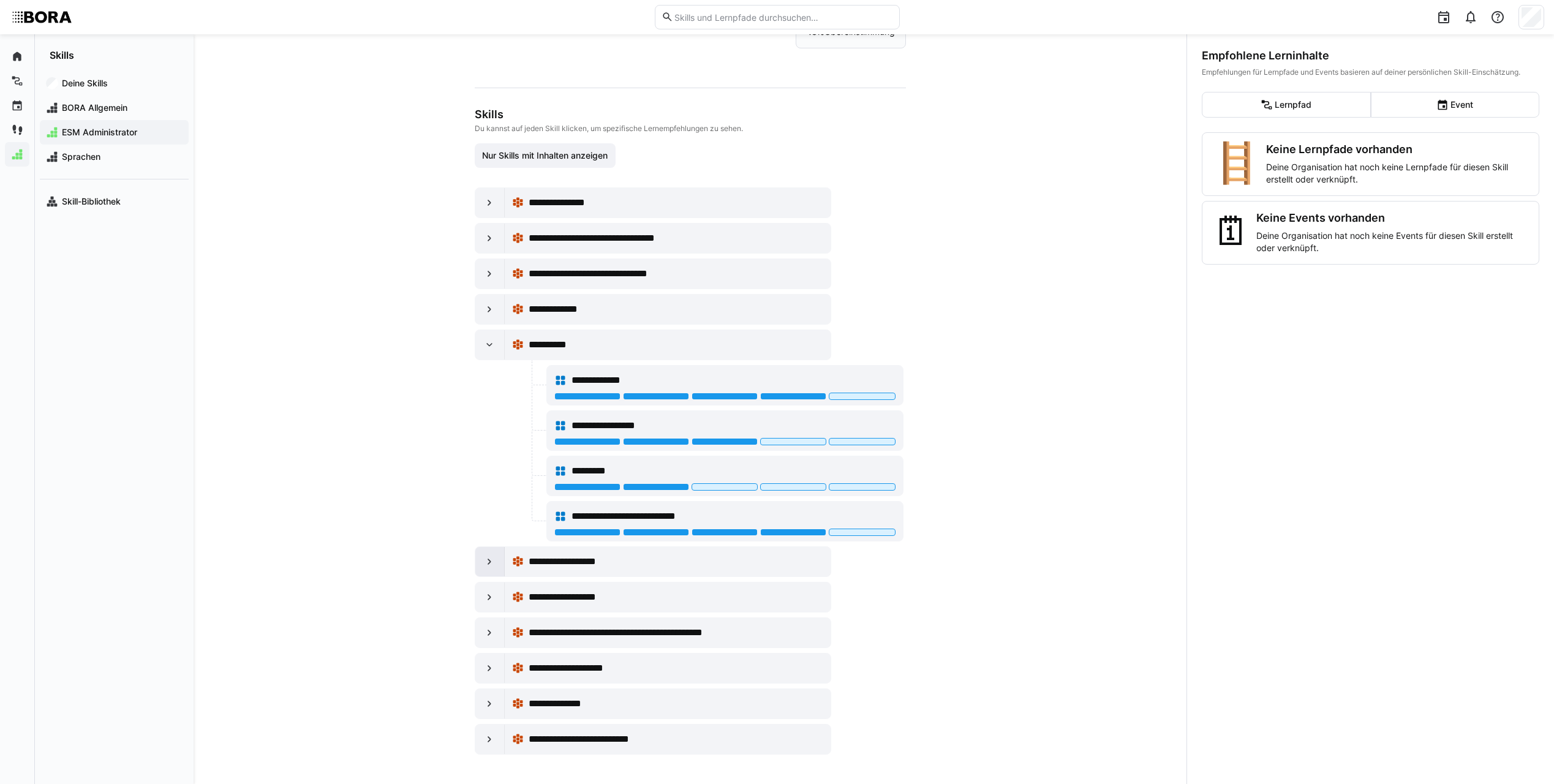
click at [483, 563] on eds-icon at bounding box center [489, 562] width 13 height 13
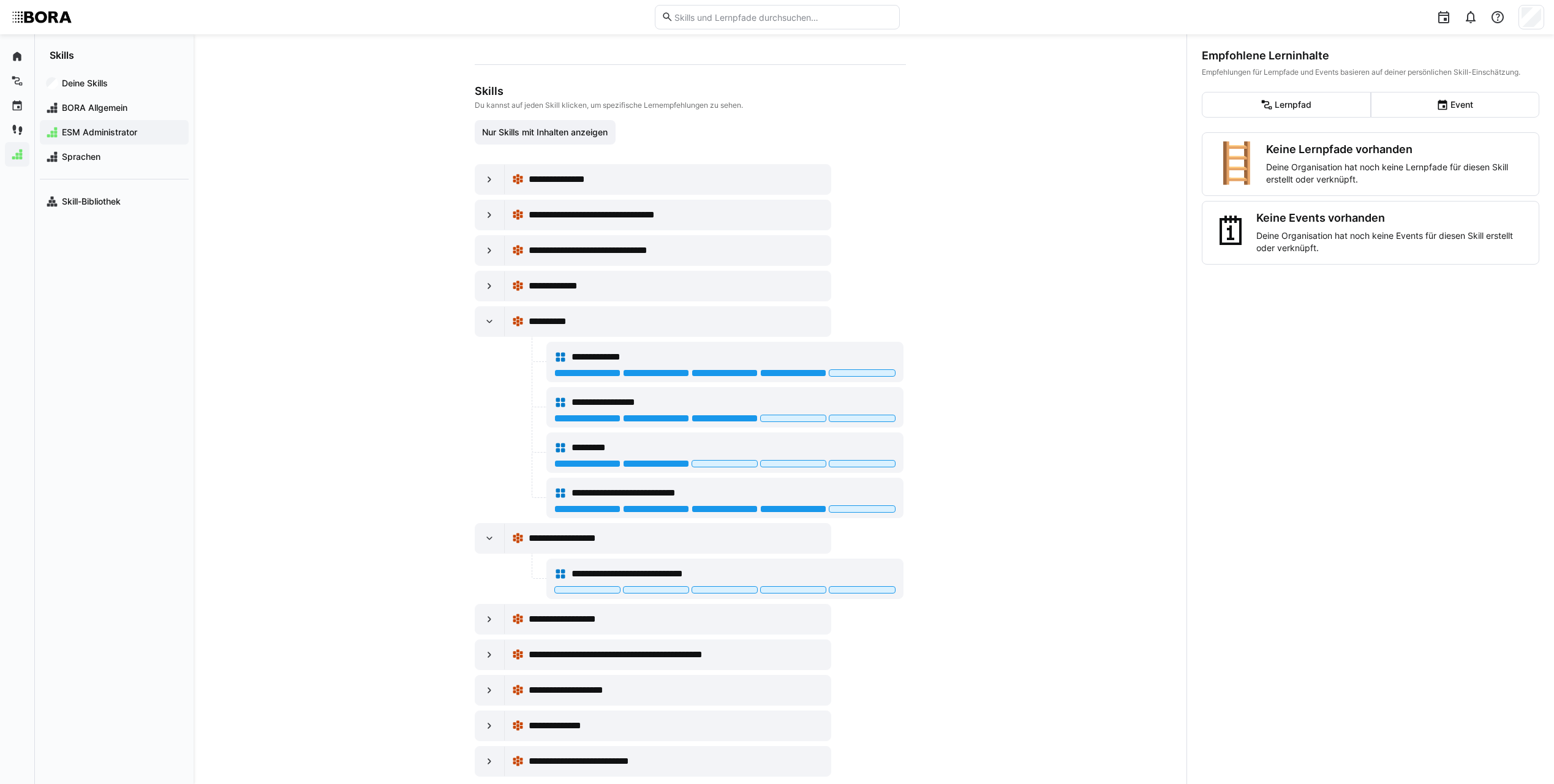
scroll to position [123, 0]
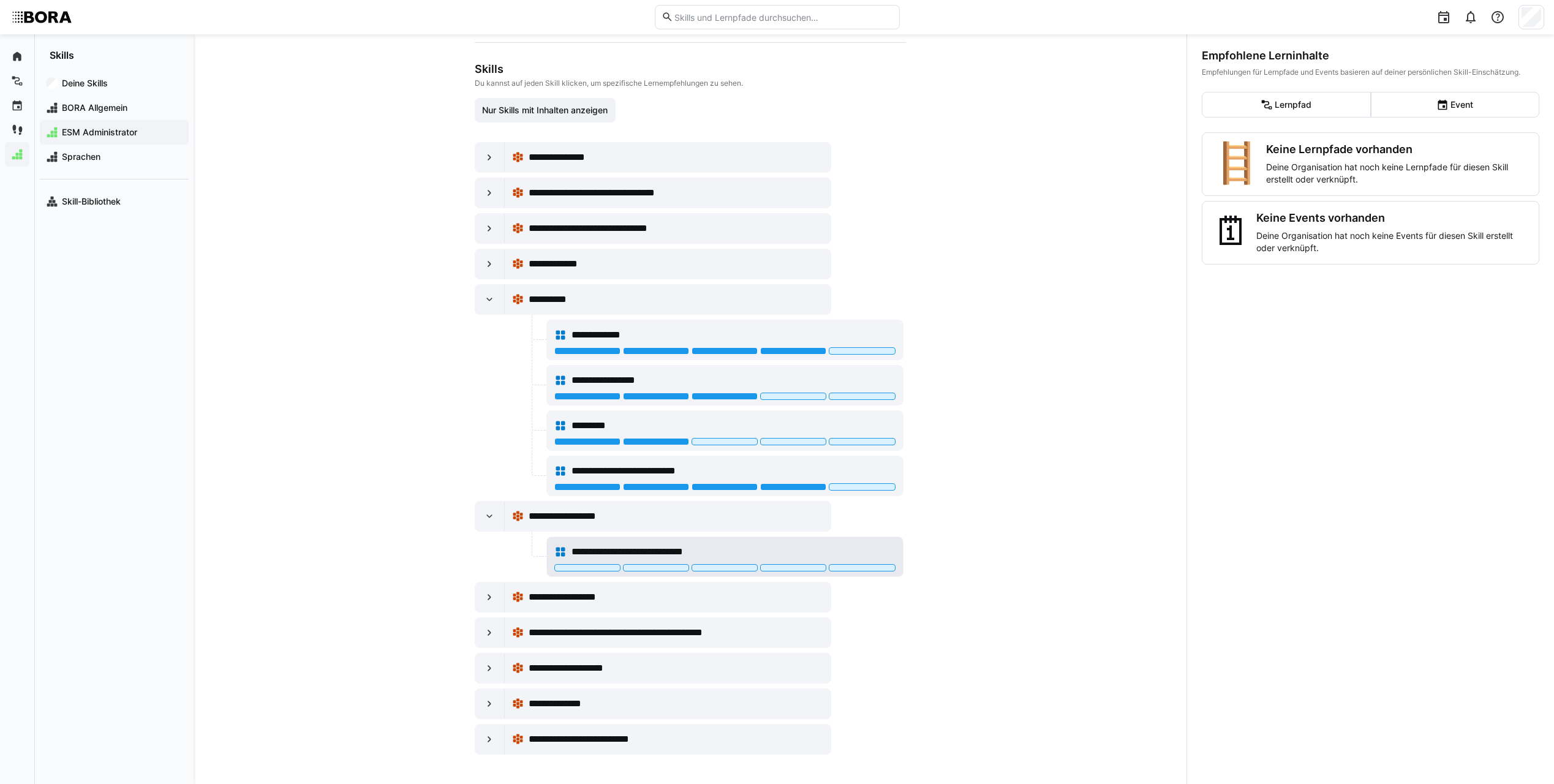
click at [770, 546] on div "**********" at bounding box center [734, 552] width 324 height 15
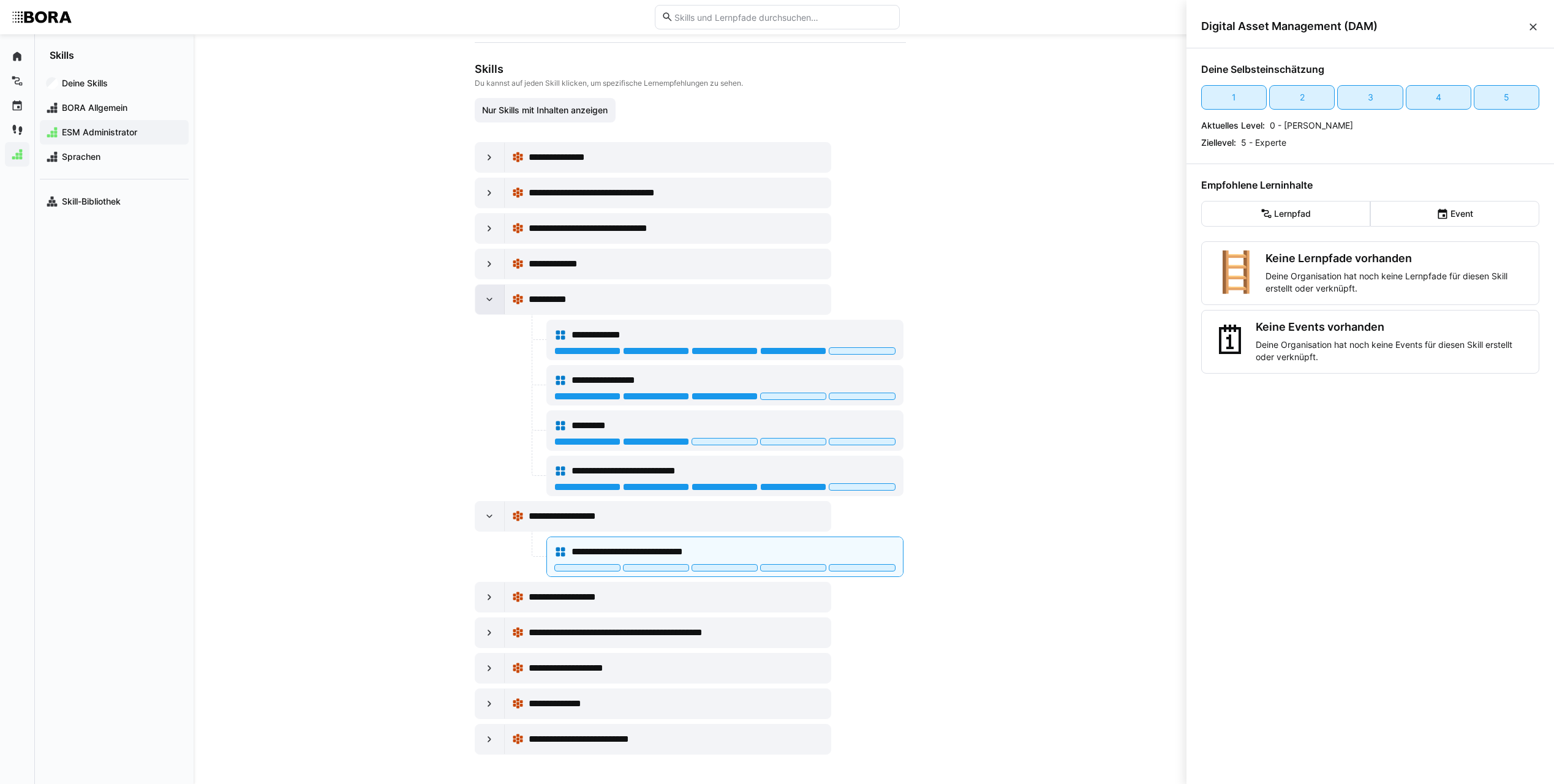
click at [483, 297] on eds-icon at bounding box center [489, 299] width 13 height 13
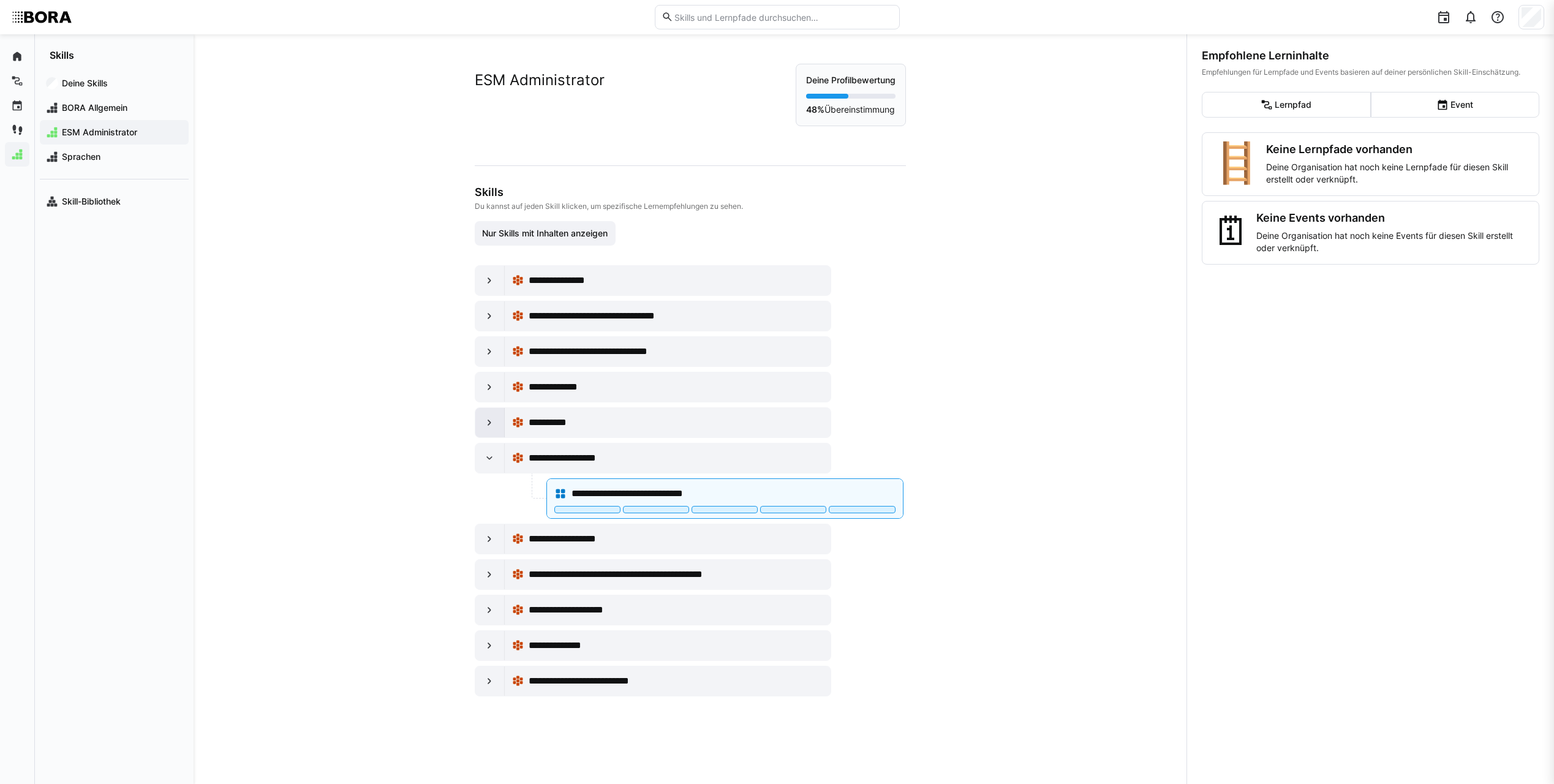
scroll to position [0, 0]
click at [483, 541] on eds-icon at bounding box center [489, 539] width 13 height 13
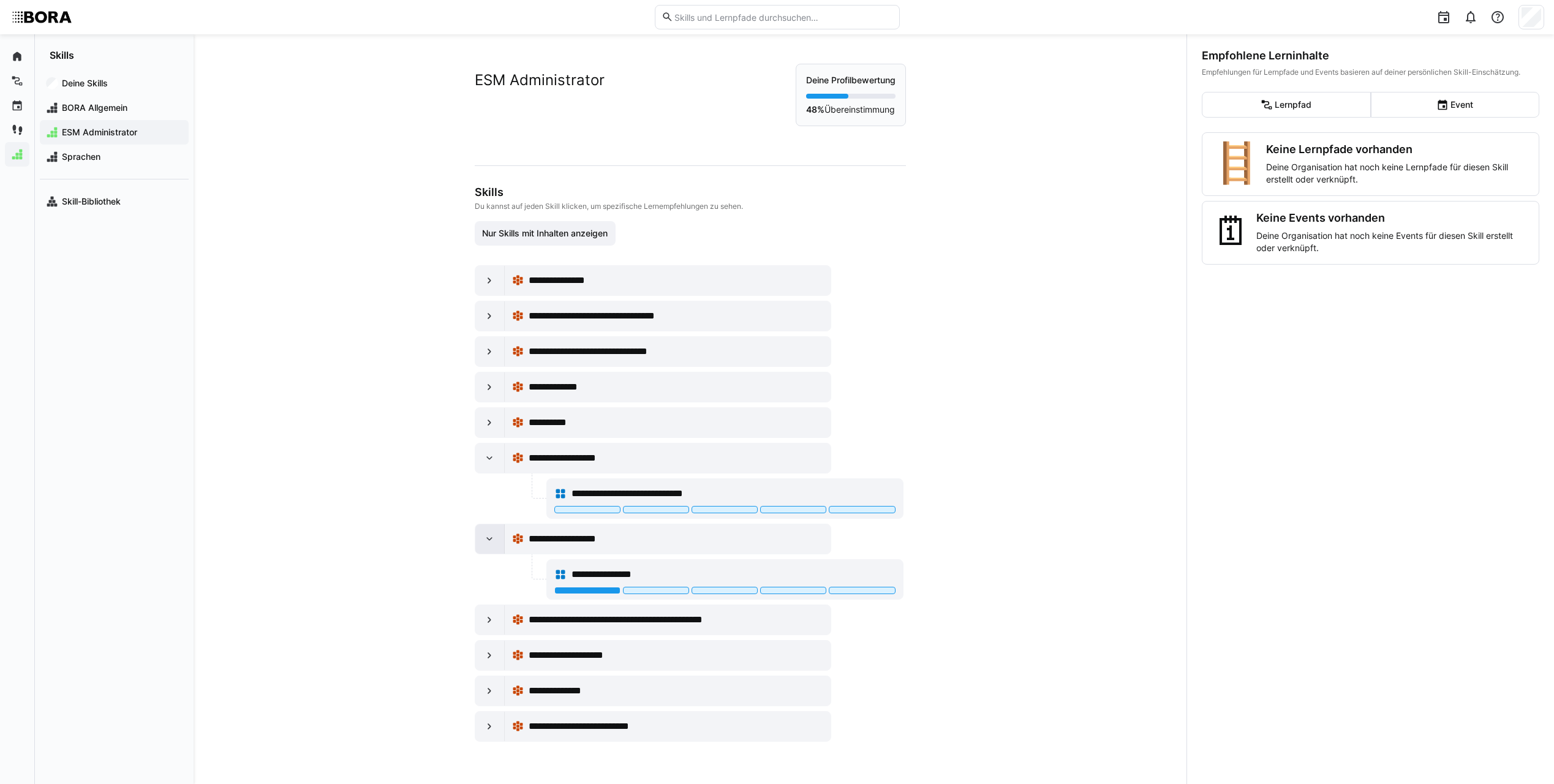
click at [483, 539] on eds-icon at bounding box center [489, 539] width 13 height 13
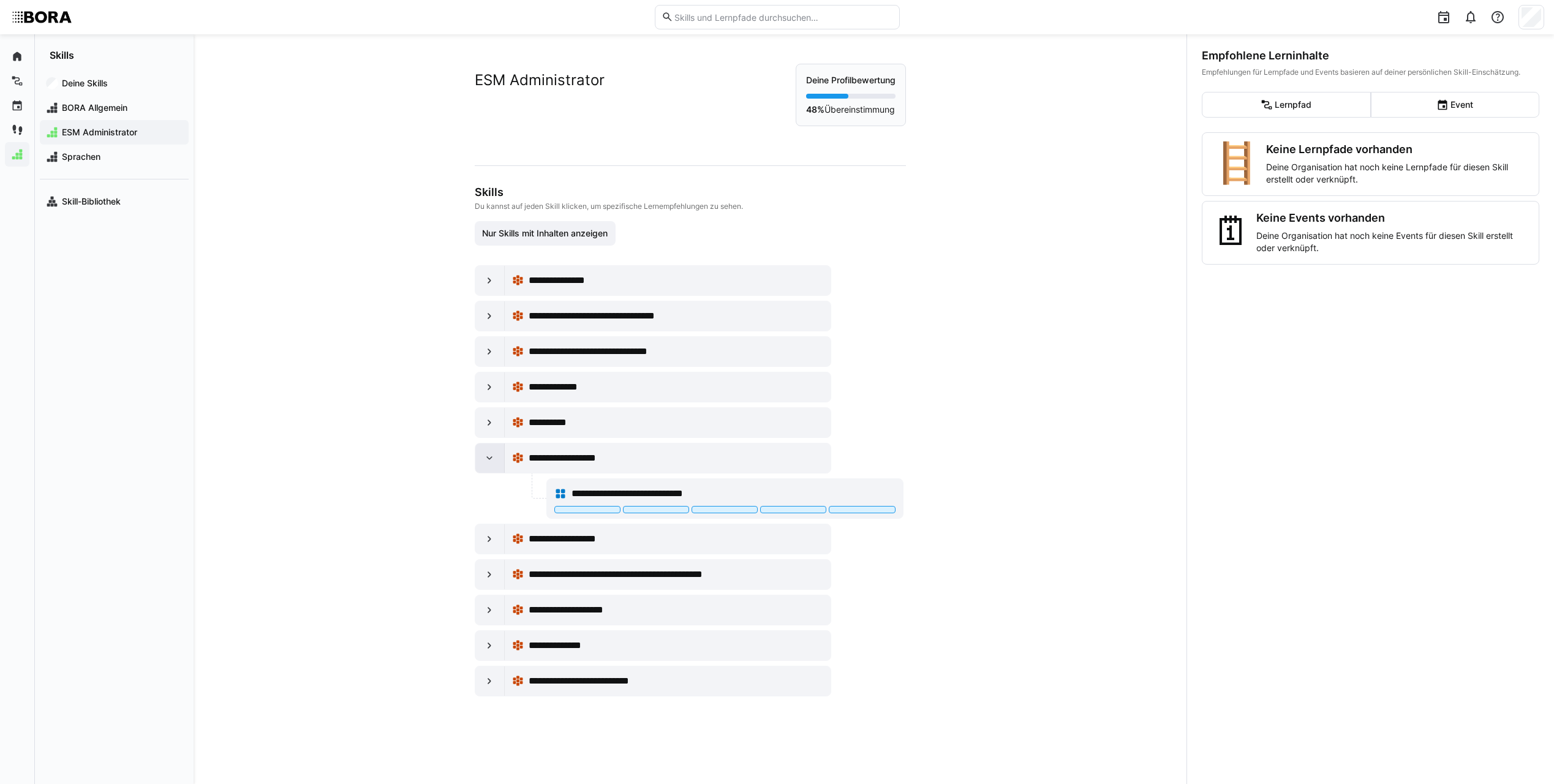
click at [487, 468] on div at bounding box center [490, 458] width 29 height 29
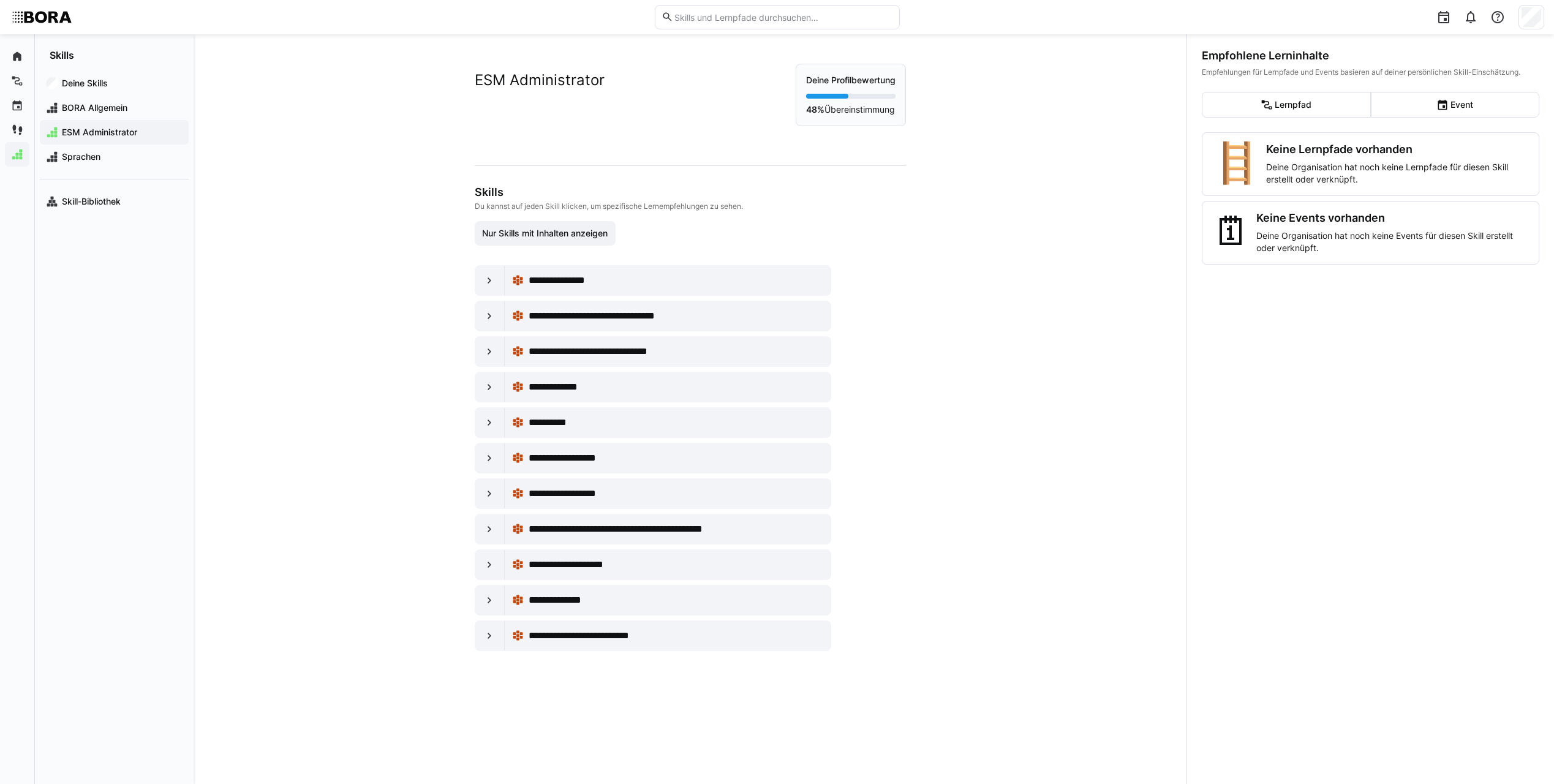
click at [402, 386] on div "**********" at bounding box center [690, 409] width 993 height 750
click at [486, 631] on eds-icon at bounding box center [489, 636] width 13 height 13
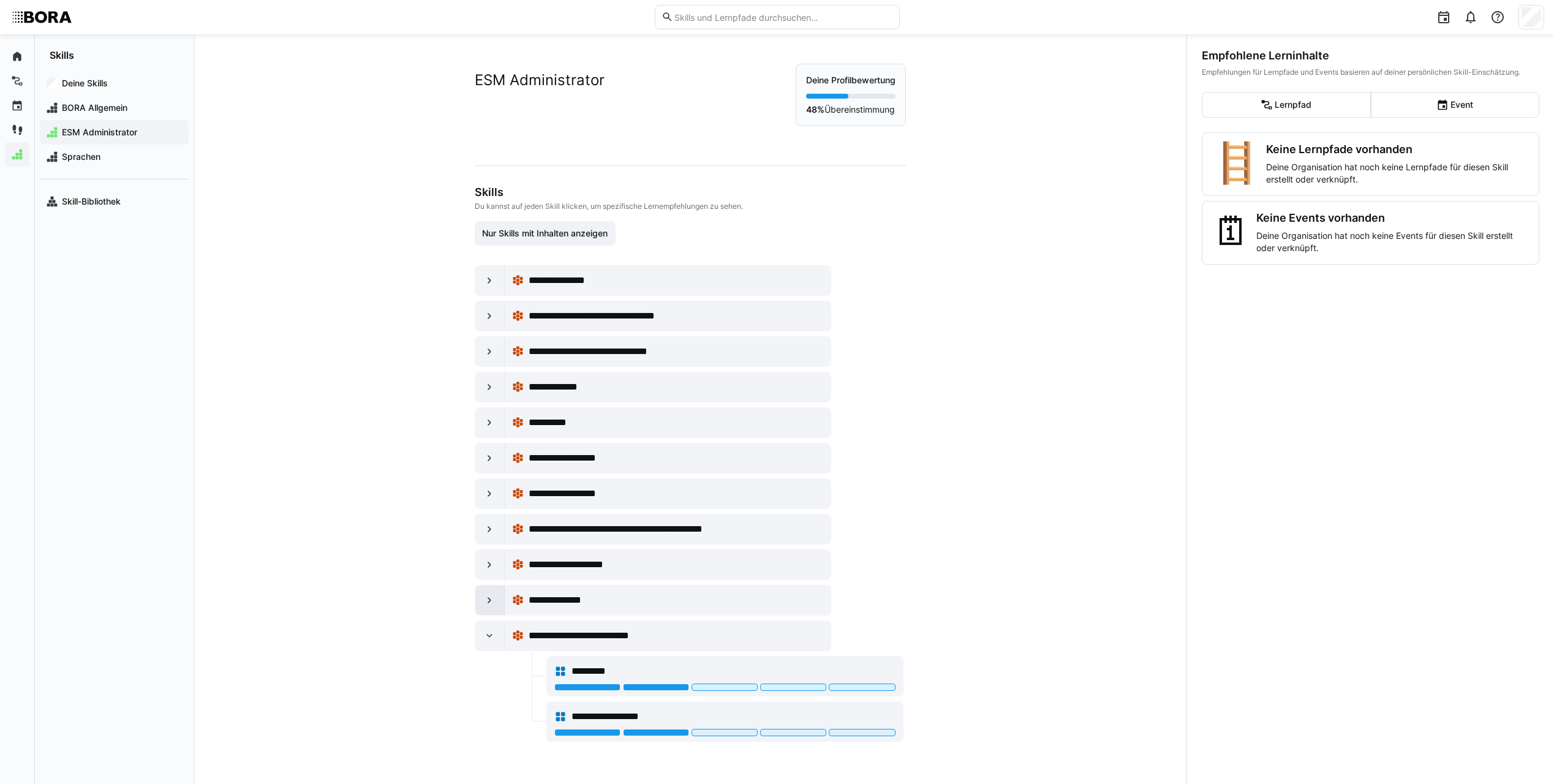
click at [483, 597] on eds-icon at bounding box center [489, 600] width 13 height 13
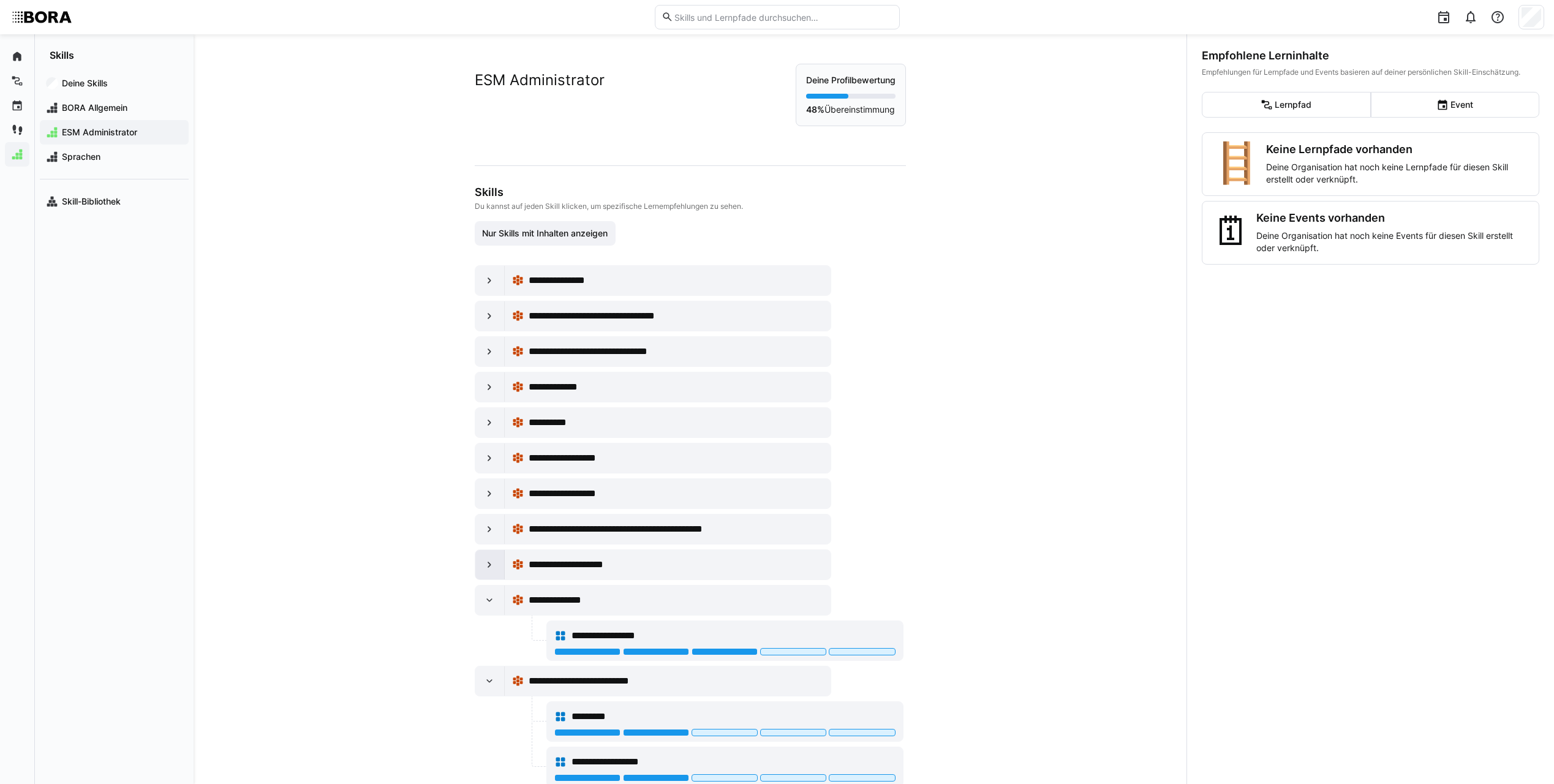
click at [490, 569] on eds-icon at bounding box center [489, 564] width 13 height 13
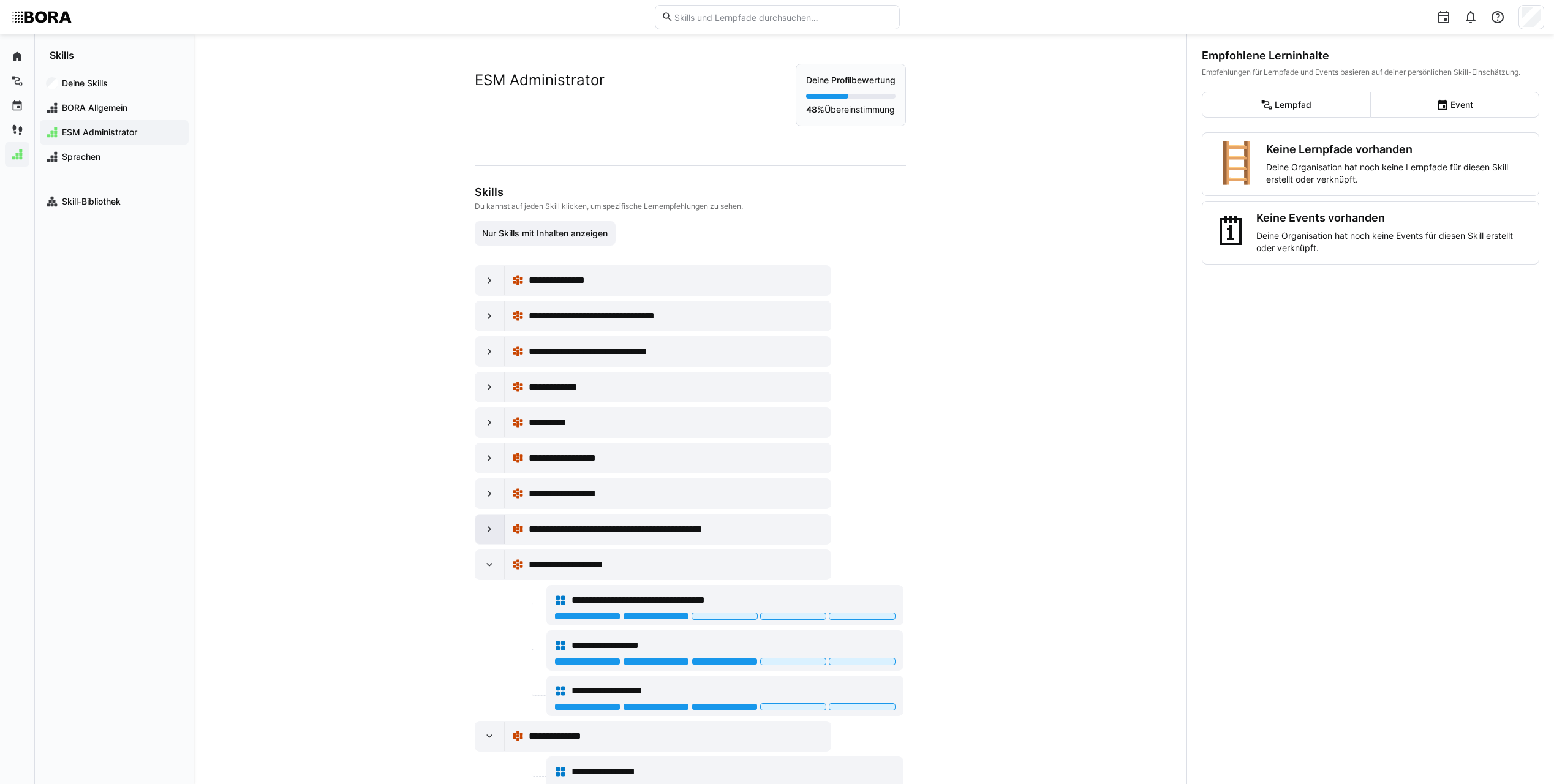
click at [490, 528] on eds-icon at bounding box center [489, 529] width 13 height 13
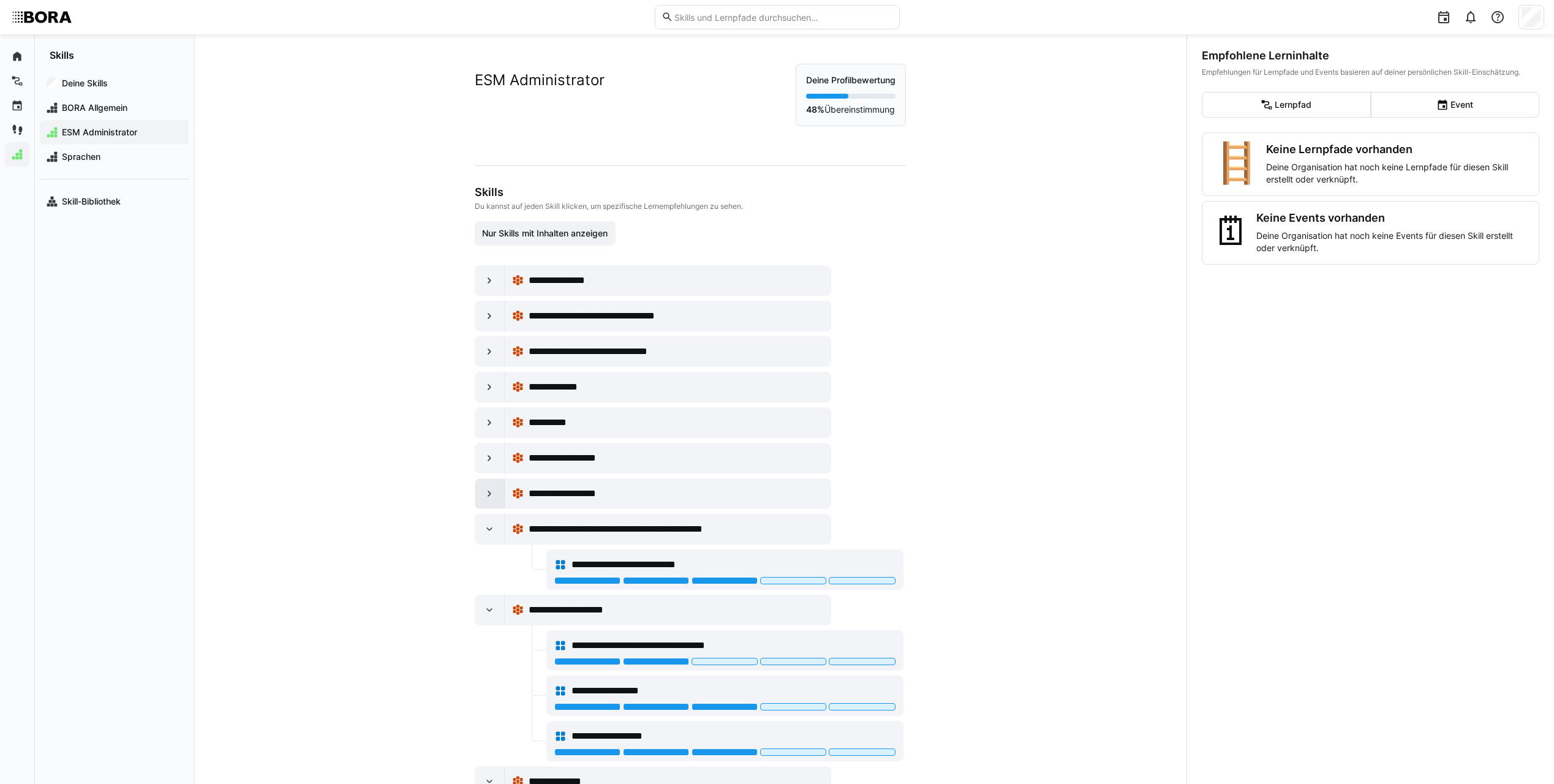
click at [490, 497] on eds-icon at bounding box center [489, 494] width 13 height 13
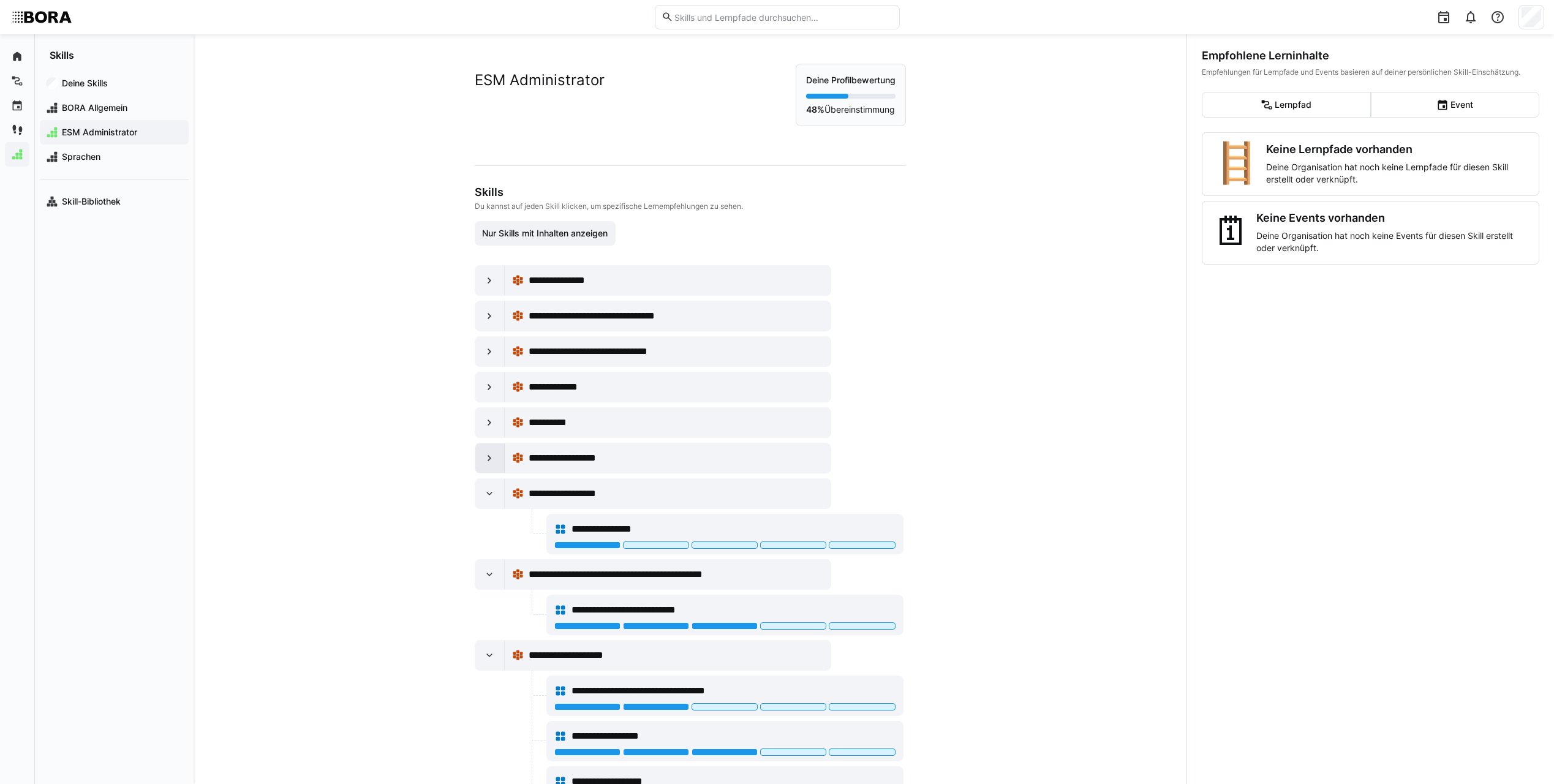
click at [486, 465] on div at bounding box center [490, 458] width 29 height 29
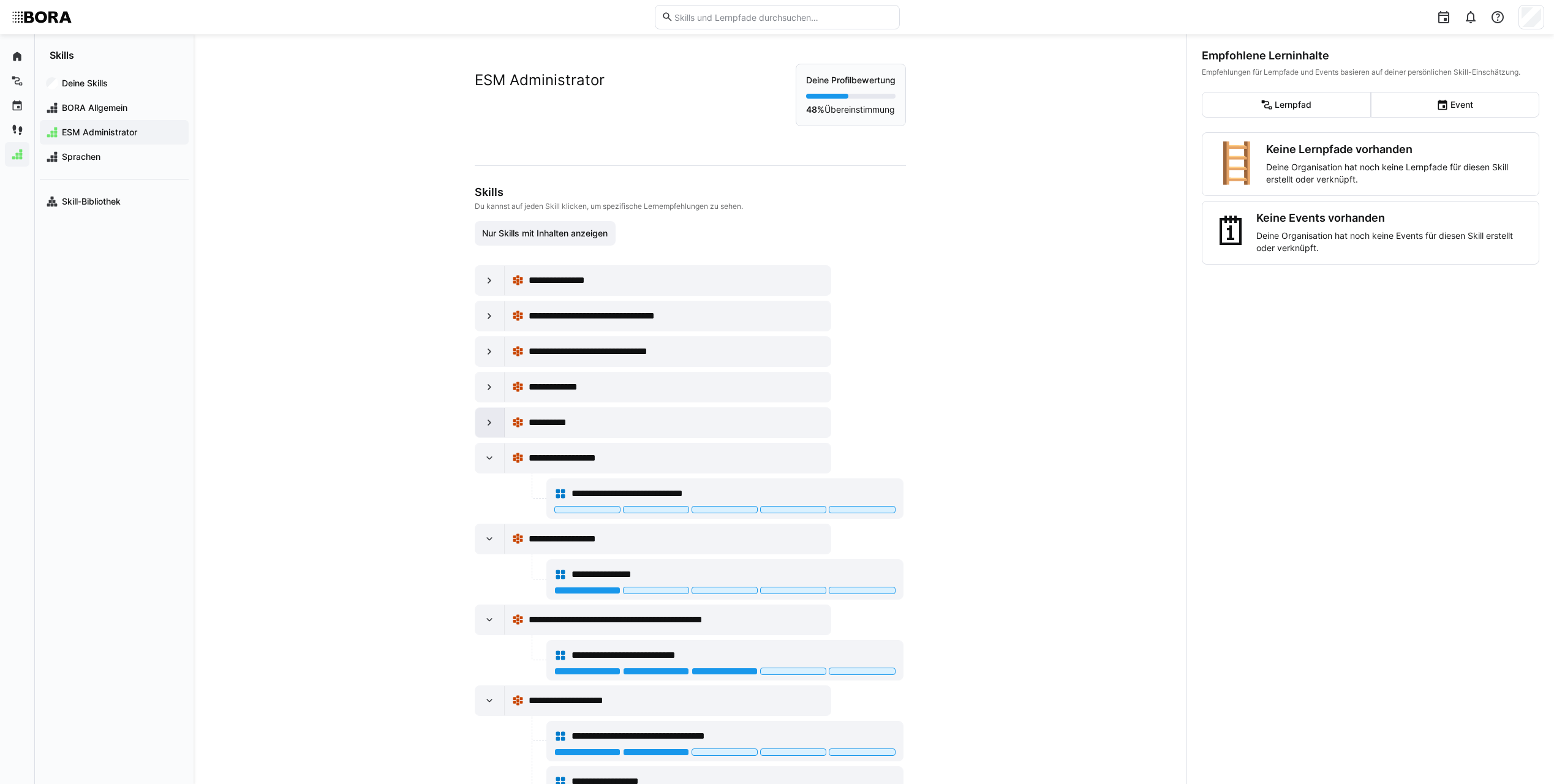
click at [486, 425] on eds-icon at bounding box center [489, 422] width 13 height 13
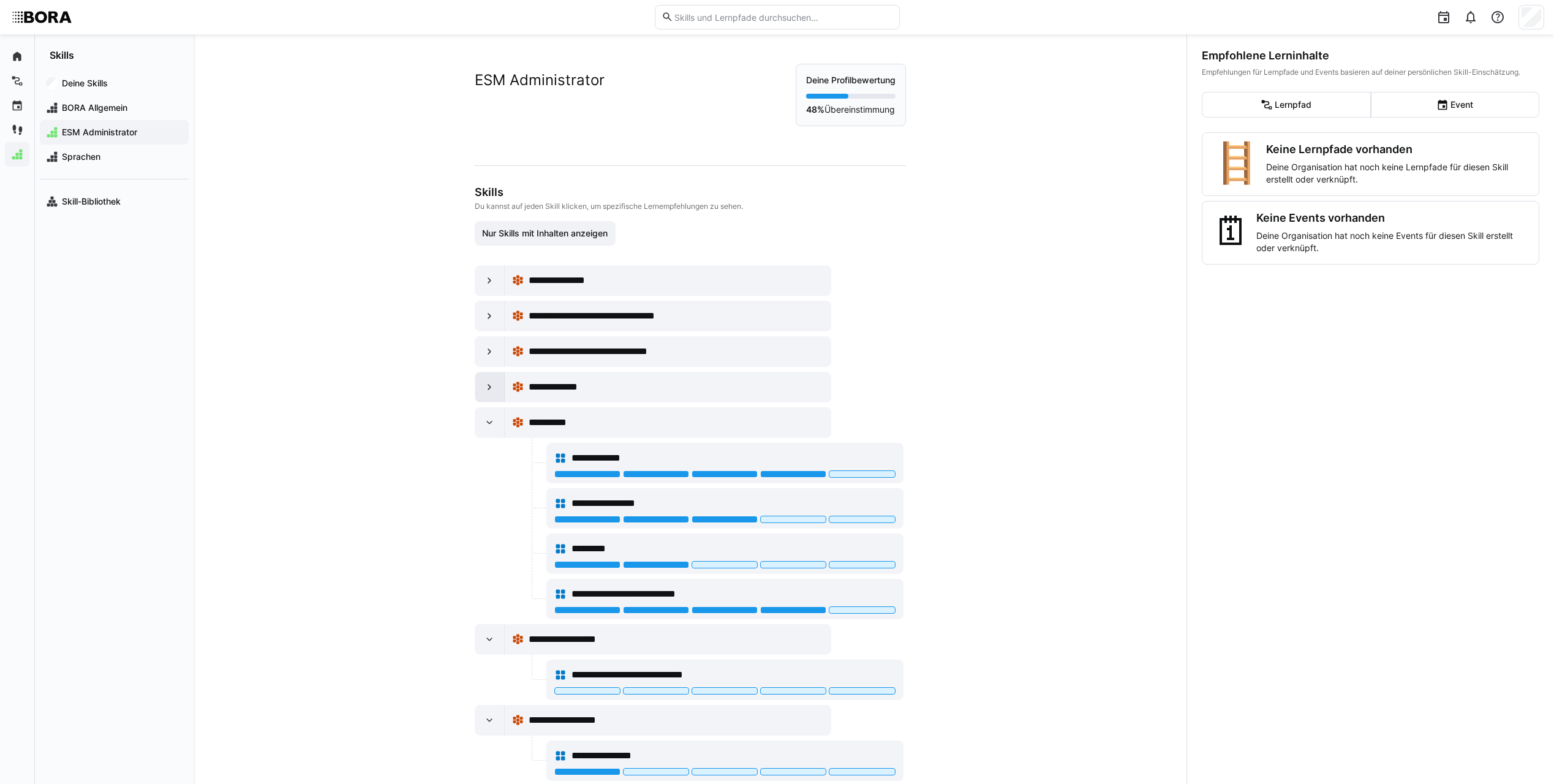
click at [494, 389] on div at bounding box center [490, 387] width 29 height 29
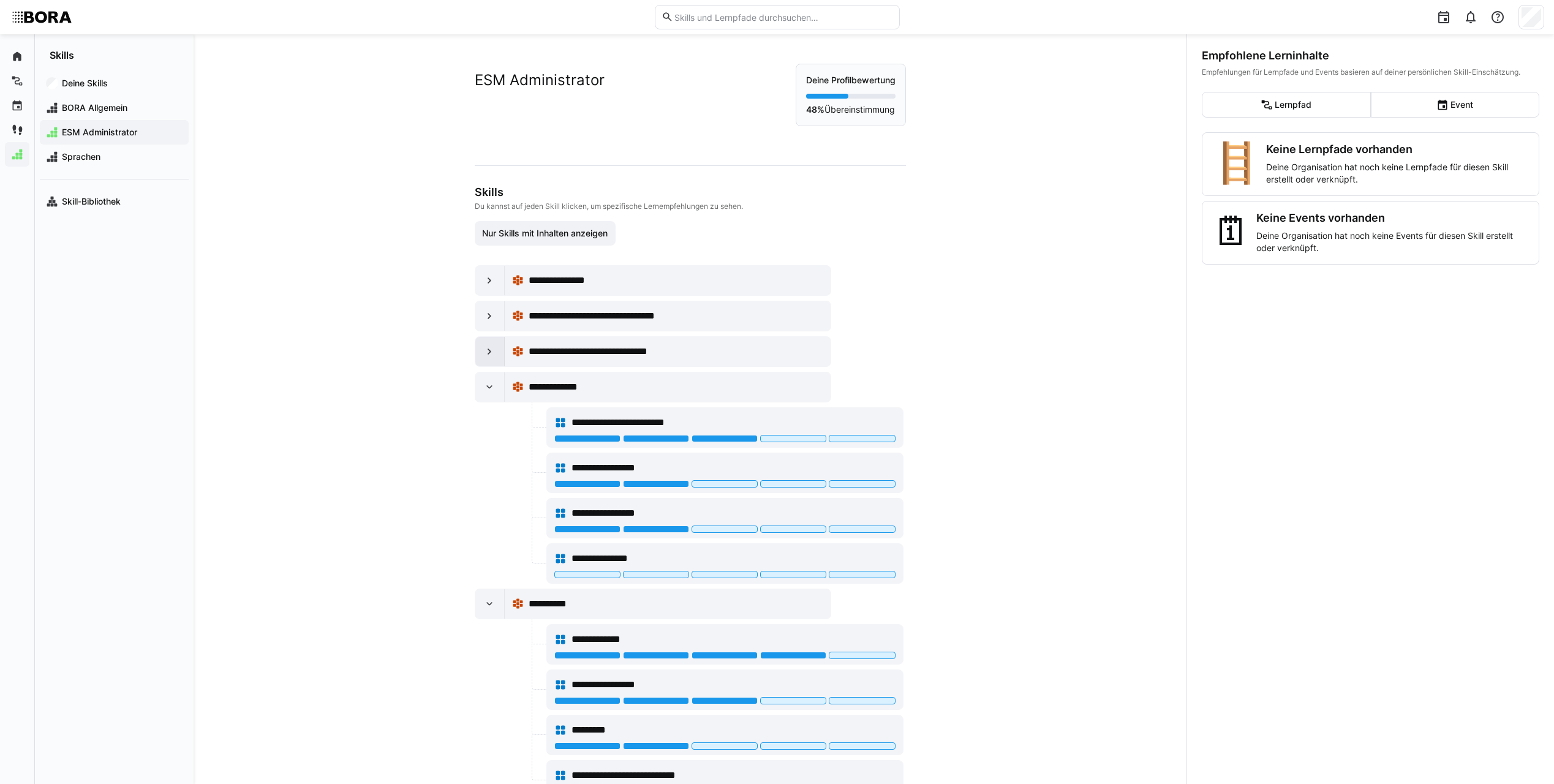
click at [485, 353] on eds-icon at bounding box center [489, 351] width 13 height 13
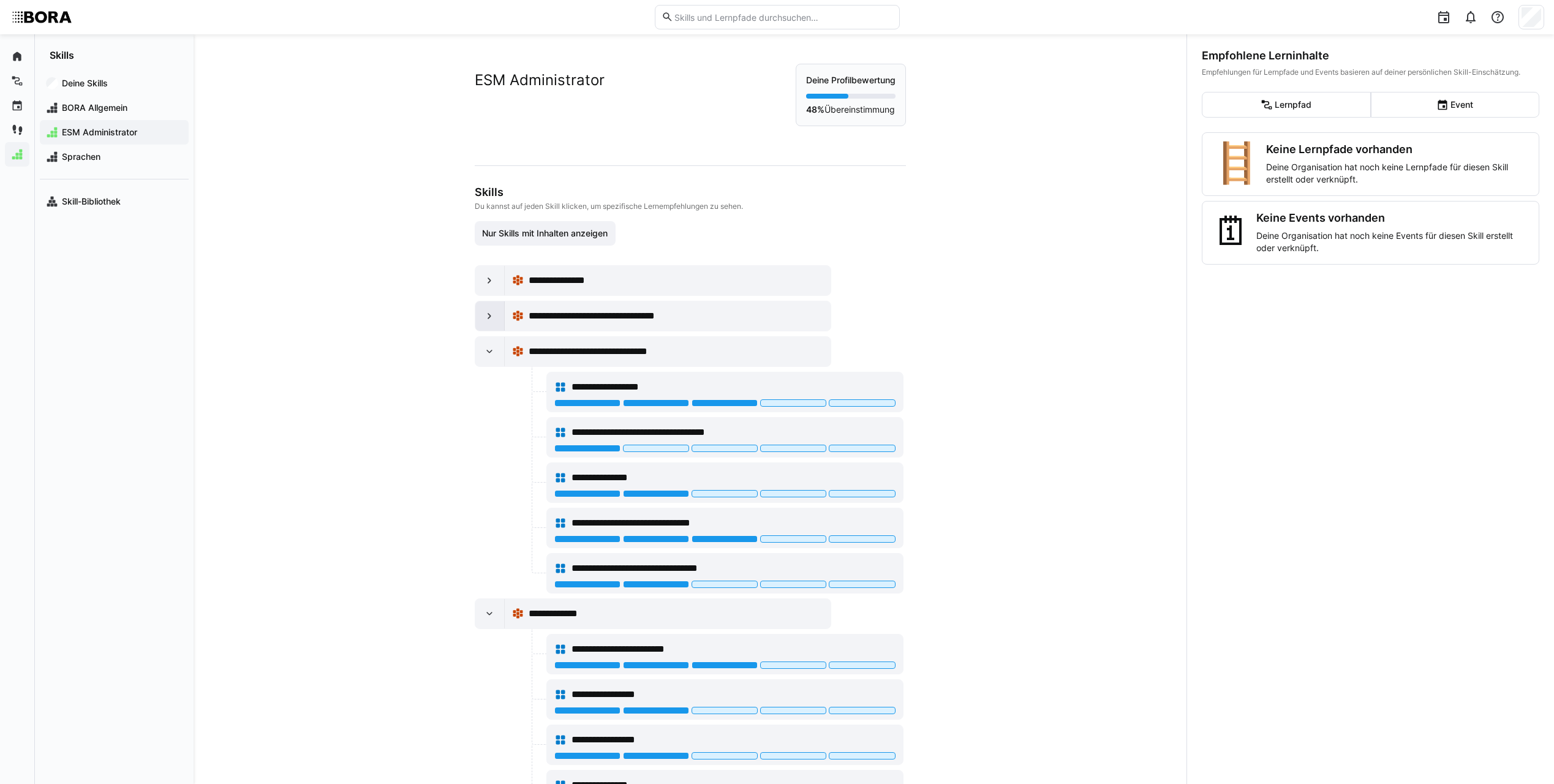
click at [488, 316] on eds-icon at bounding box center [489, 316] width 13 height 13
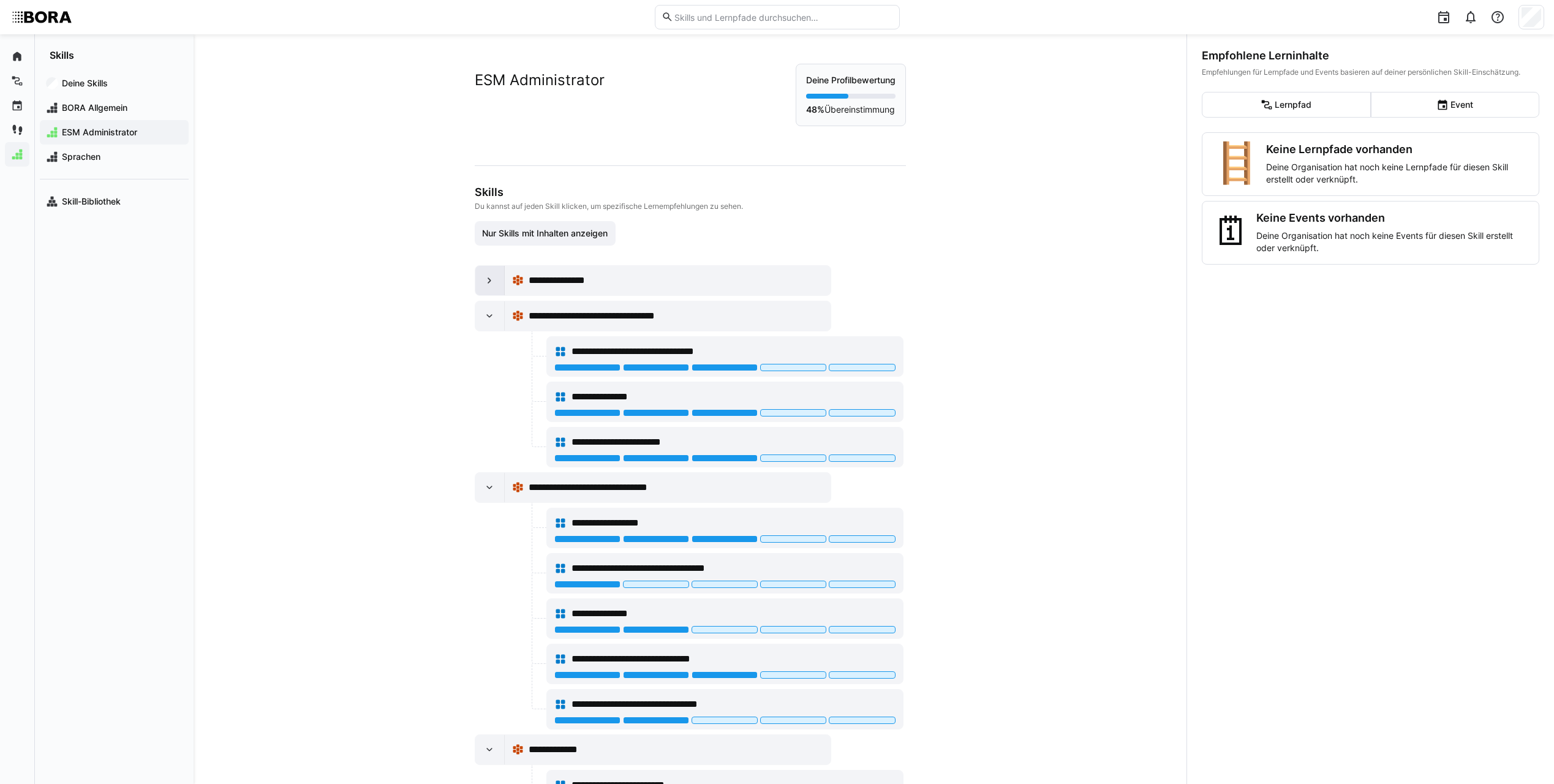
click at [483, 284] on eds-icon at bounding box center [489, 281] width 13 height 13
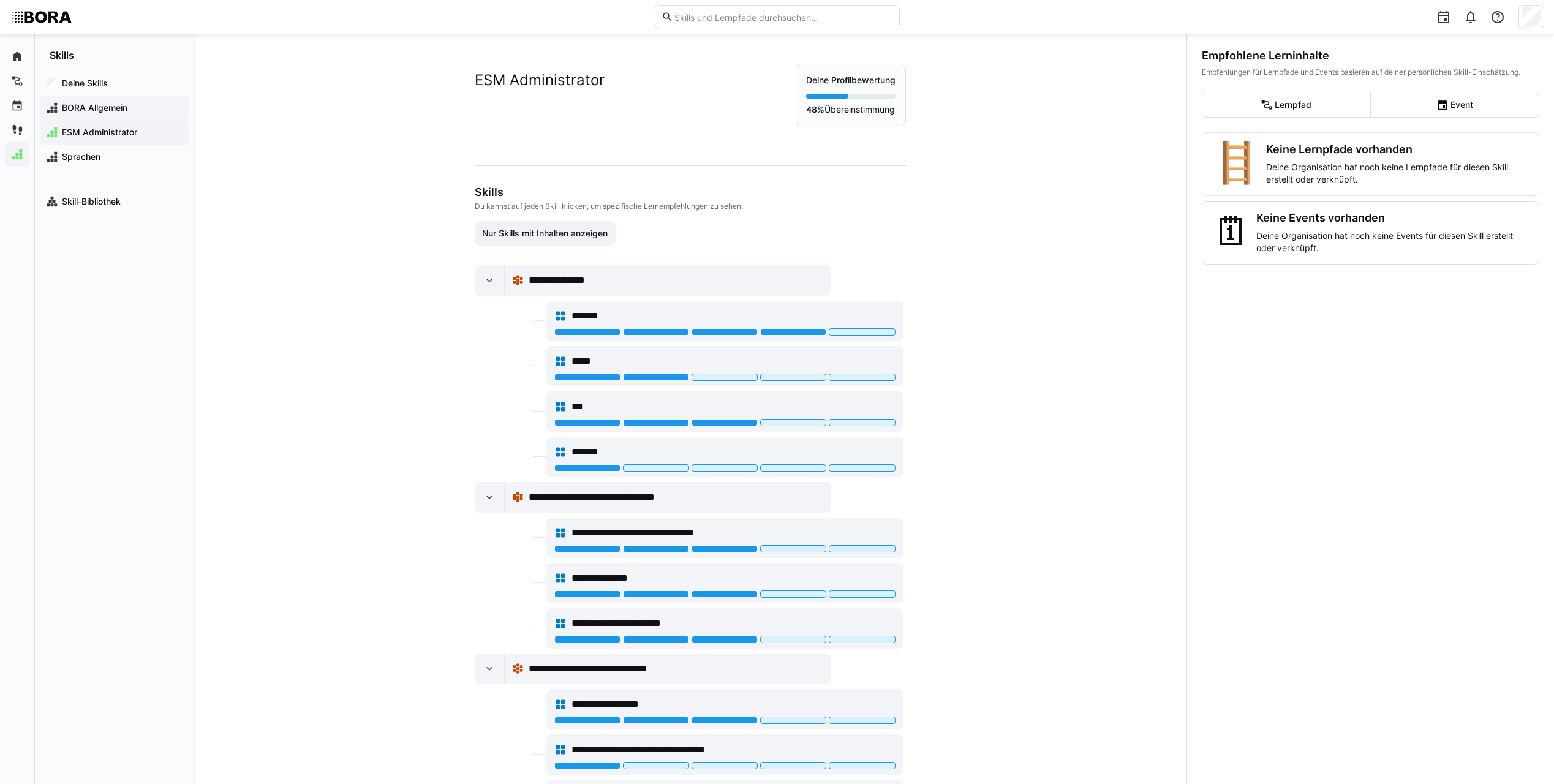
click at [94, 111] on span "BORA Allgemein" at bounding box center [121, 108] width 122 height 13
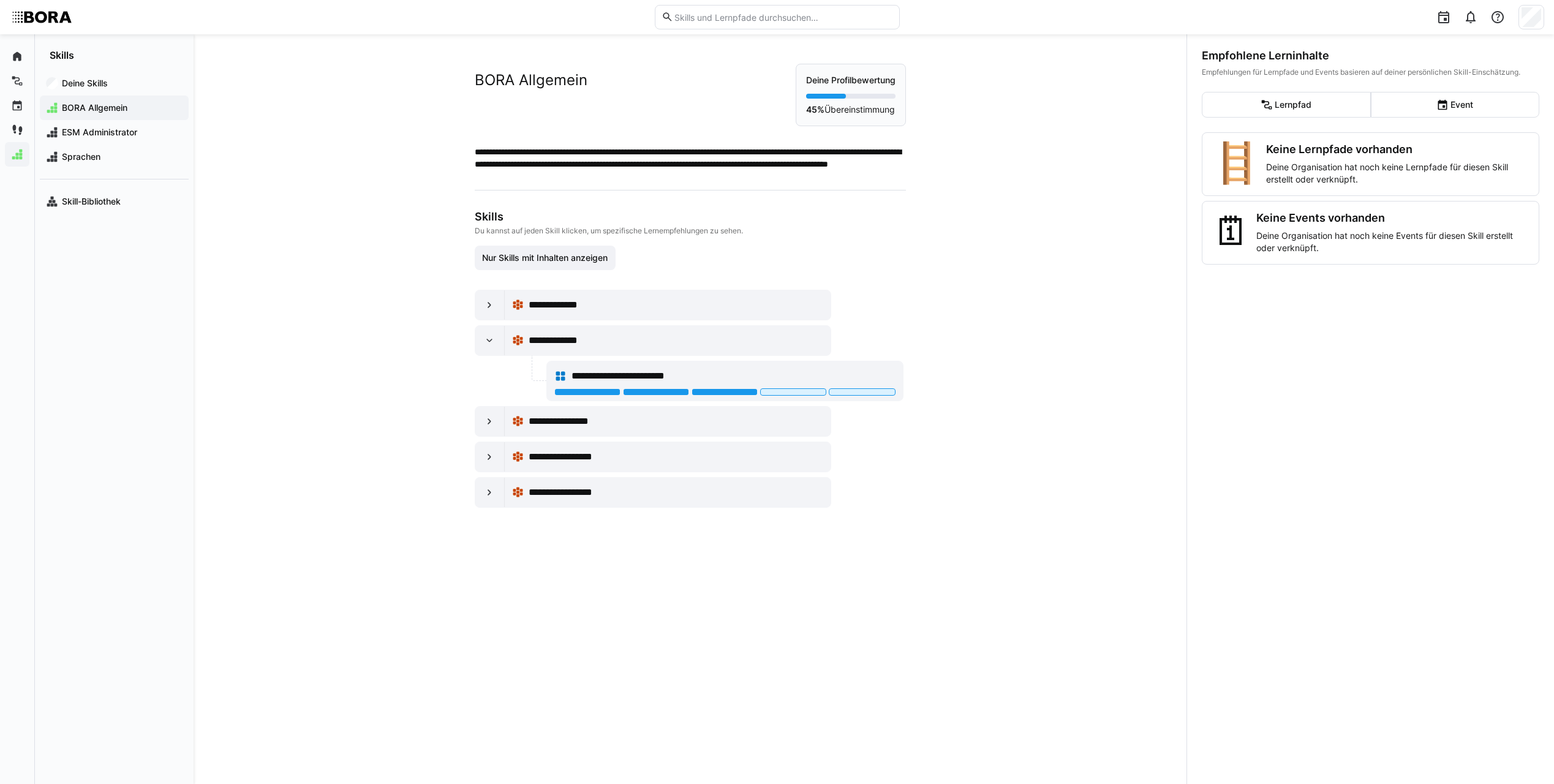
drag, startPoint x: 367, startPoint y: 157, endPoint x: 361, endPoint y: 144, distance: 14.3
drag, startPoint x: 361, startPoint y: 144, endPoint x: 383, endPoint y: 154, distance: 24.2
click at [359, 144] on div "**********" at bounding box center [690, 409] width 993 height 750
drag, startPoint x: 380, startPoint y: 157, endPoint x: 373, endPoint y: 159, distance: 7.3
click at [373, 159] on div "**********" at bounding box center [690, 409] width 993 height 750
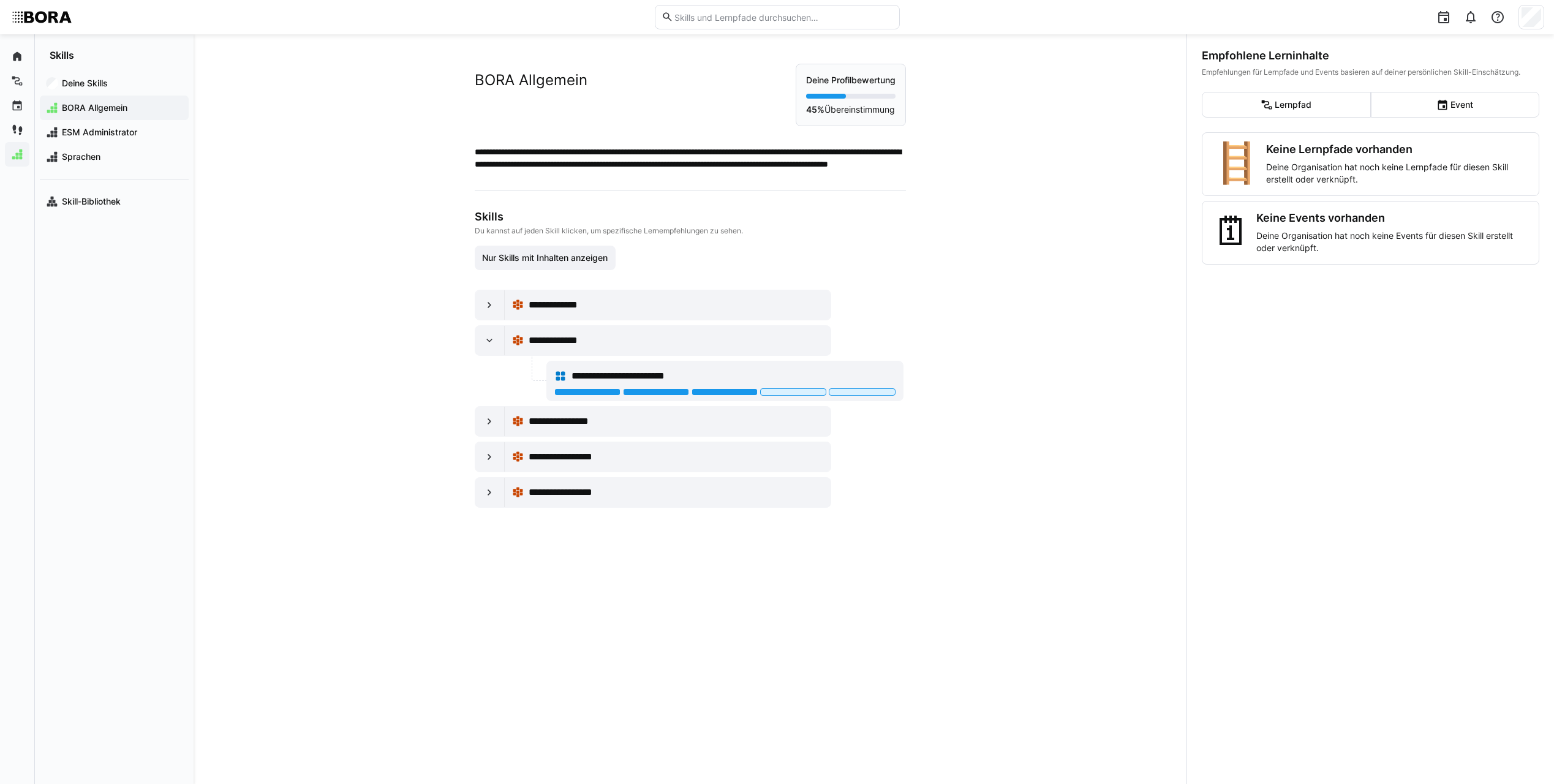
drag, startPoint x: 366, startPoint y: 159, endPoint x: 359, endPoint y: 159, distance: 7.0
click at [359, 159] on div "**********" at bounding box center [690, 409] width 993 height 750
drag, startPoint x: 358, startPoint y: 159, endPoint x: 351, endPoint y: 136, distance: 24.0
click at [350, 159] on div "**********" at bounding box center [690, 409] width 993 height 750
